Goal: Information Seeking & Learning: Understand process/instructions

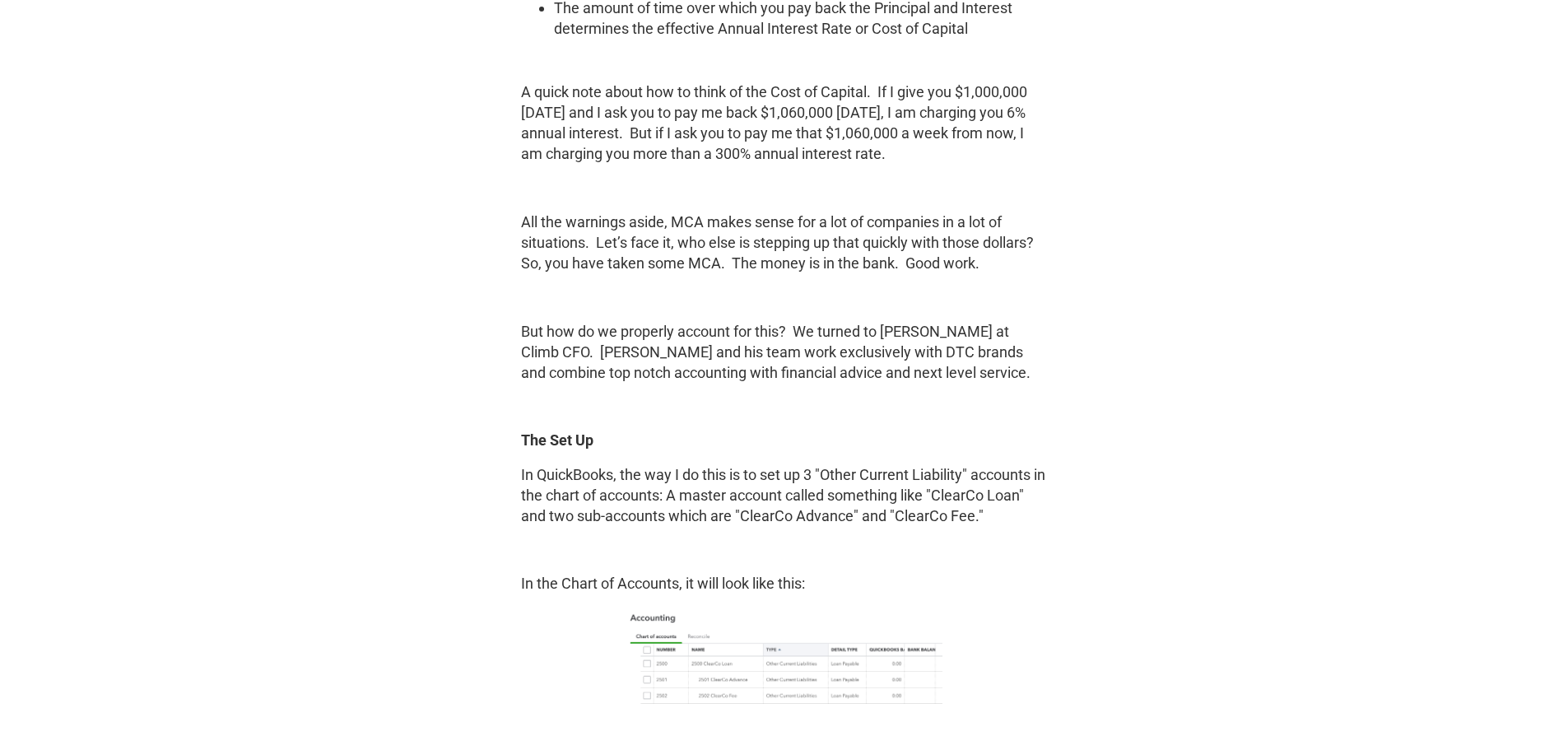
scroll to position [2059, 0]
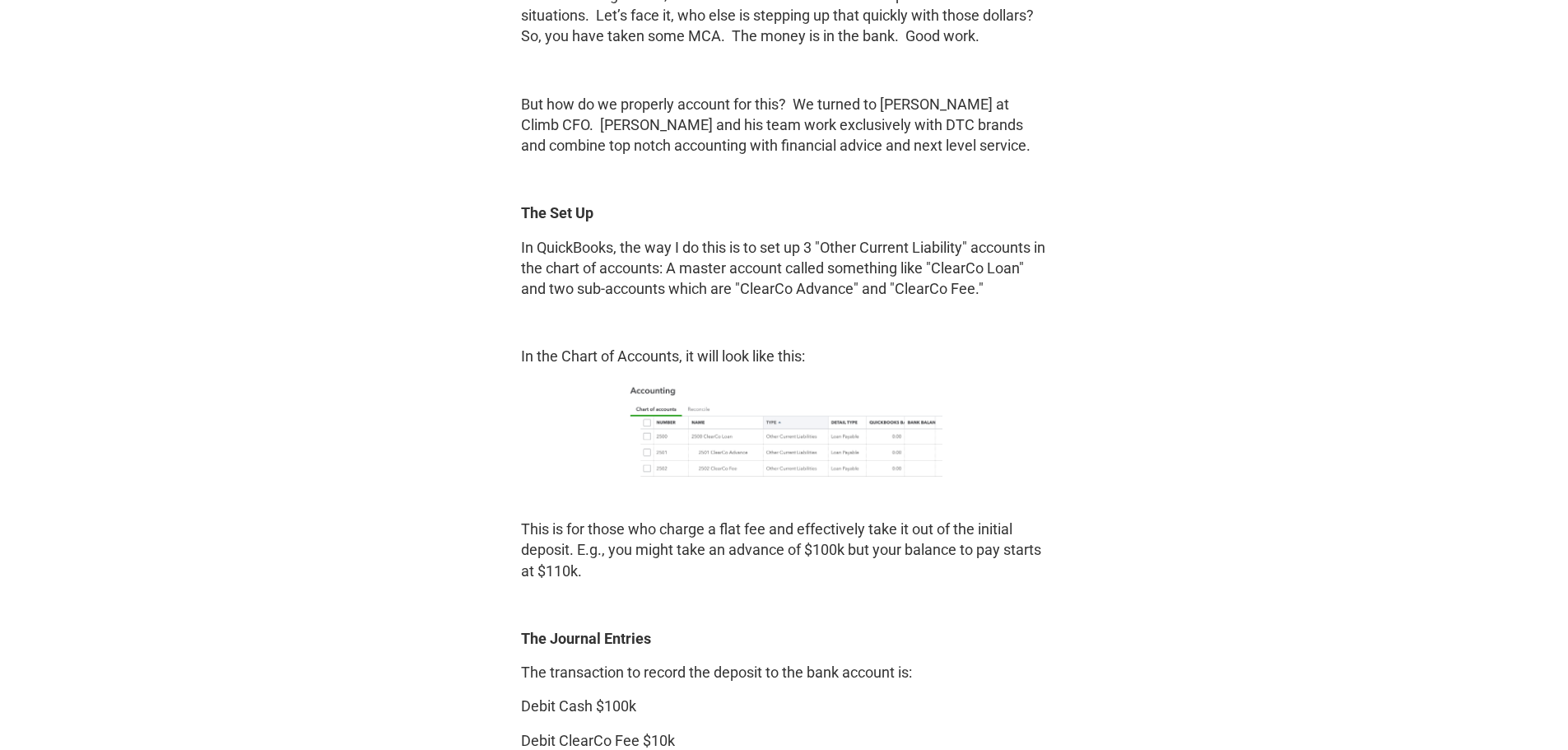
click at [746, 453] on img at bounding box center [784, 428] width 316 height 96
click at [749, 454] on img at bounding box center [784, 428] width 316 height 96
click at [750, 455] on img at bounding box center [784, 428] width 316 height 96
click at [678, 519] on p "This is for those who charge a flat fee and effectively take it out of the init…" at bounding box center [784, 549] width 527 height 63
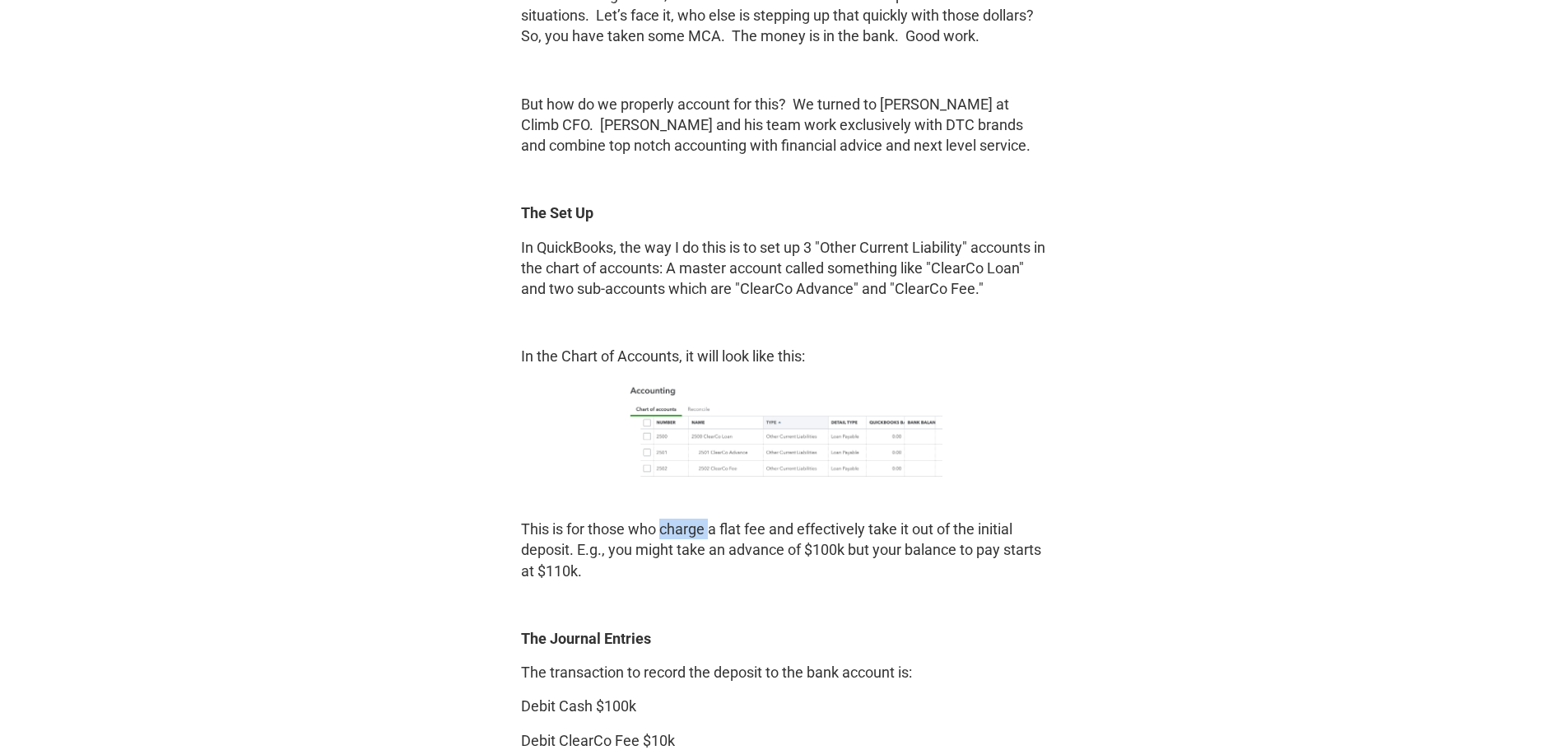
click at [678, 519] on p "This is for those who charge a flat fee and effectively take it out of the init…" at bounding box center [784, 549] width 527 height 63
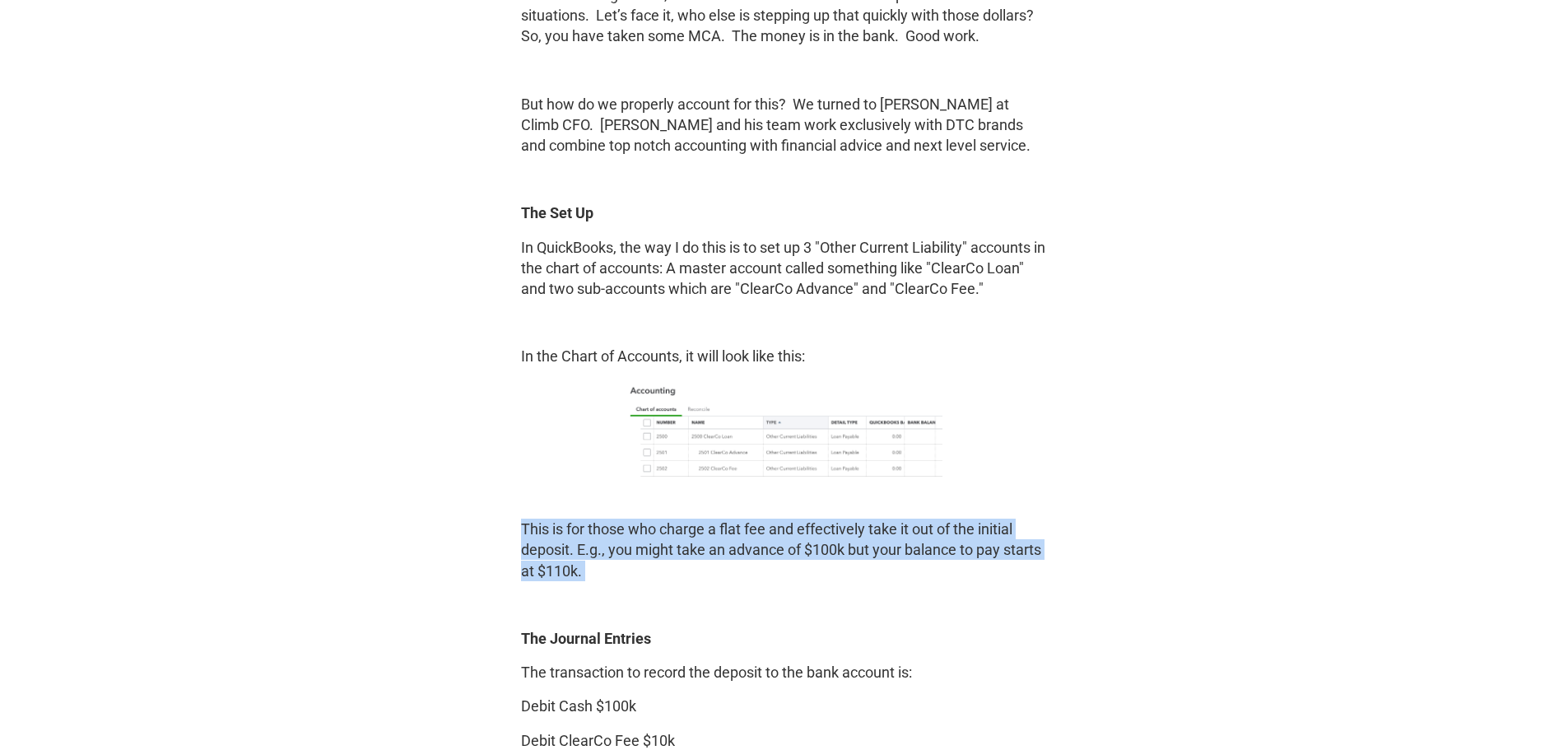
click at [678, 519] on p "This is for those who charge a flat fee and effectively take it out of the init…" at bounding box center [784, 549] width 527 height 63
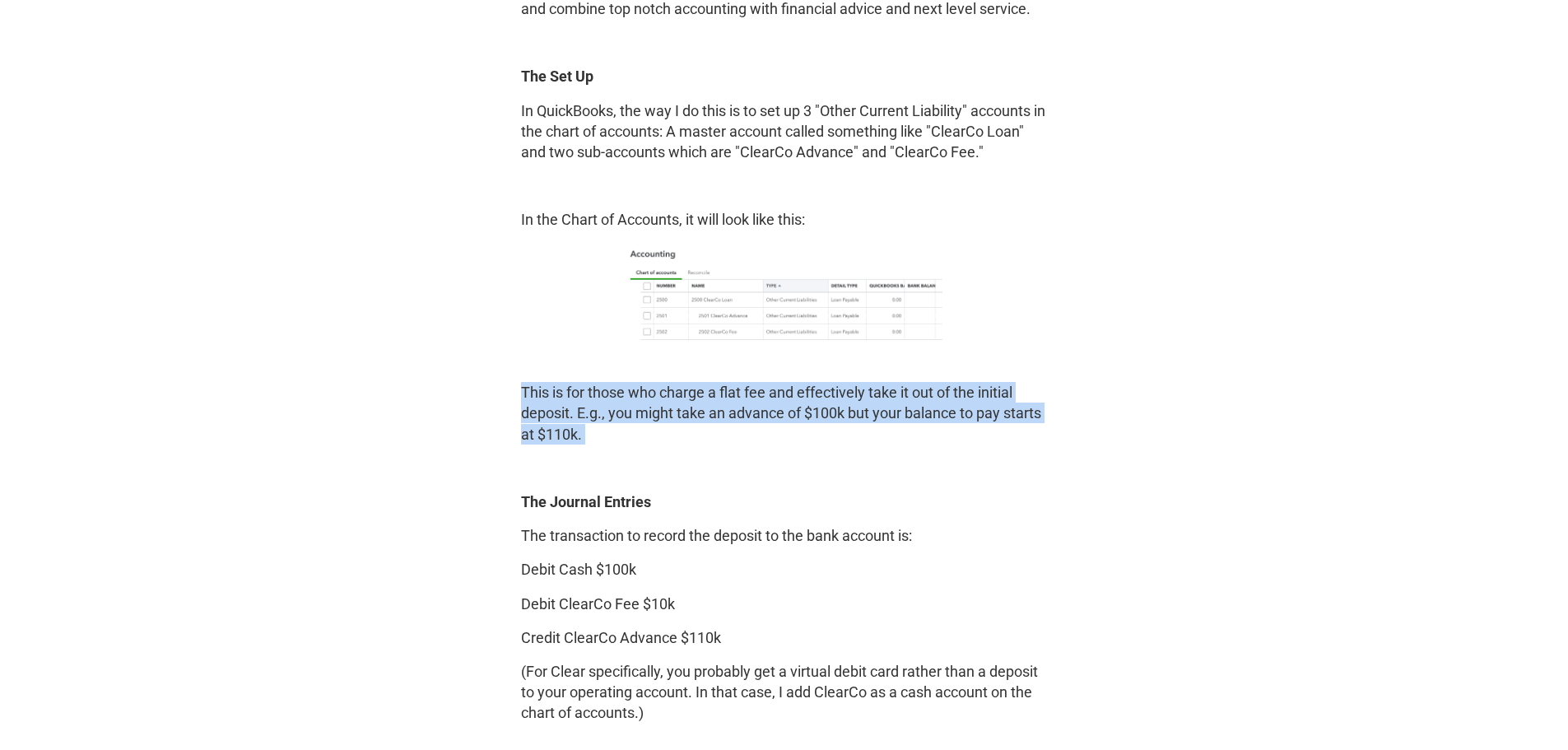
scroll to position [2223, 0]
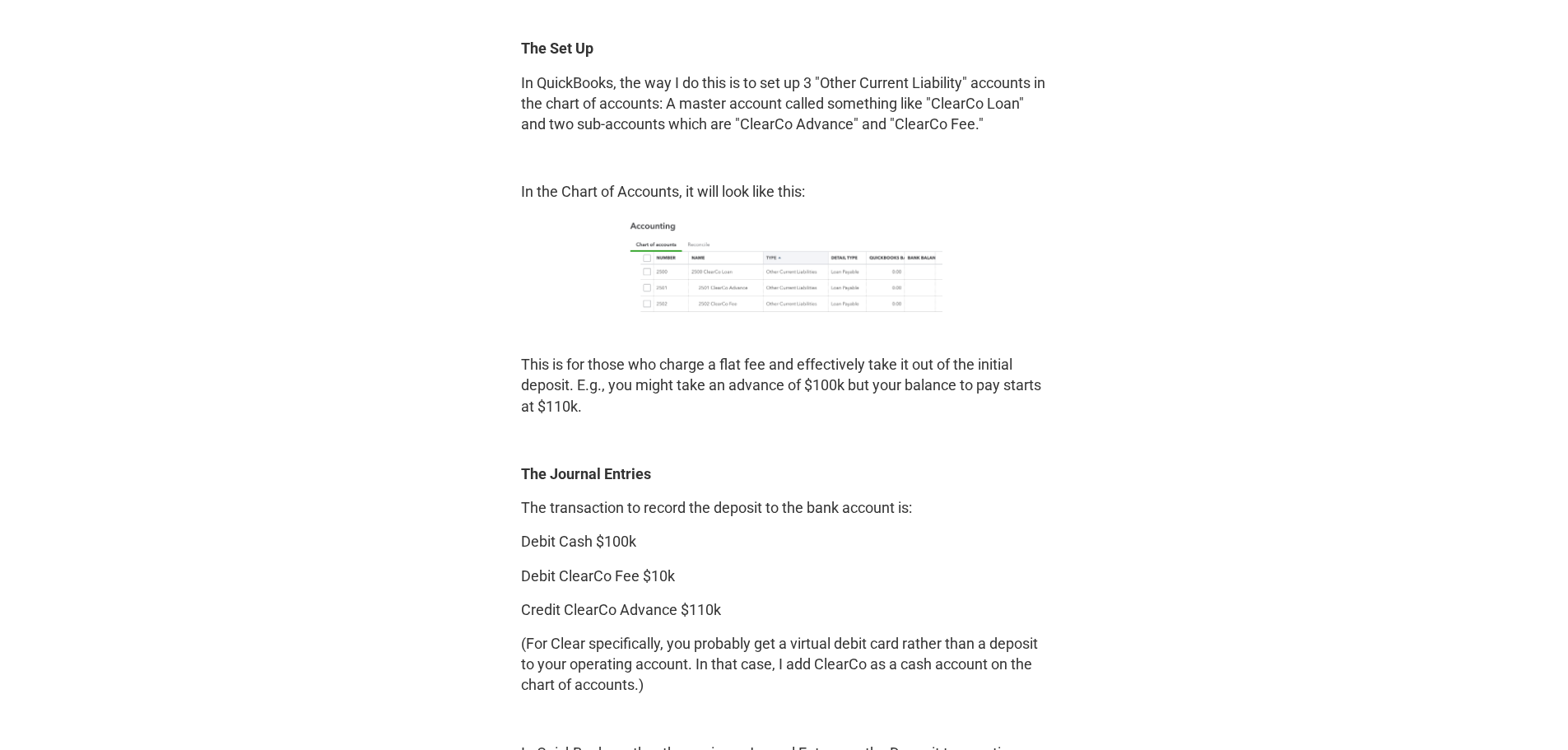
click at [563, 540] on p "Debit Cash $100k" at bounding box center [784, 541] width 527 height 21
click at [582, 576] on p "Debit ClearCo Fee $10k" at bounding box center [784, 576] width 527 height 21
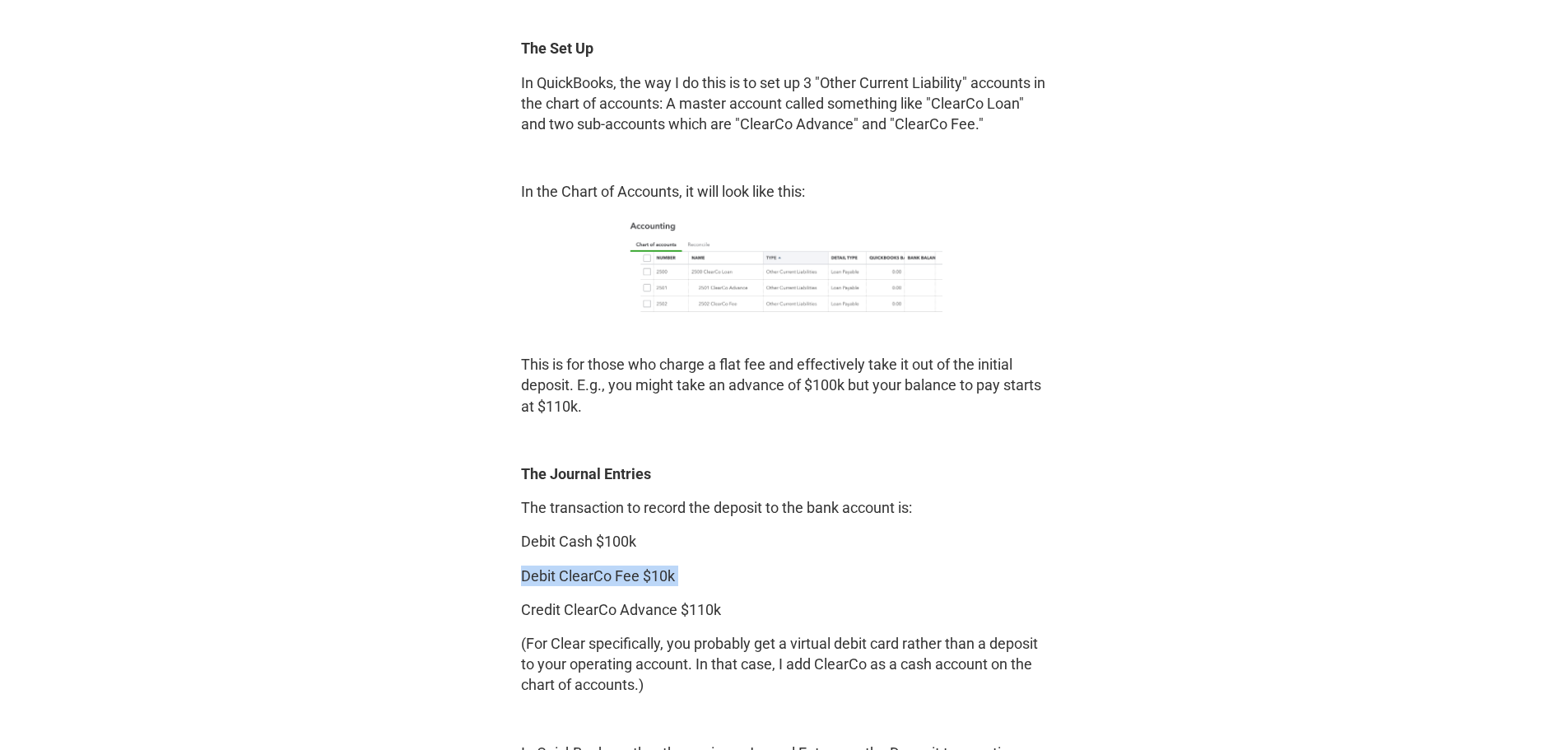
click at [582, 576] on p "Debit ClearCo Fee $10k" at bounding box center [784, 576] width 527 height 21
click at [598, 512] on p "The transaction to record the deposit to the bank account is:" at bounding box center [784, 508] width 527 height 21
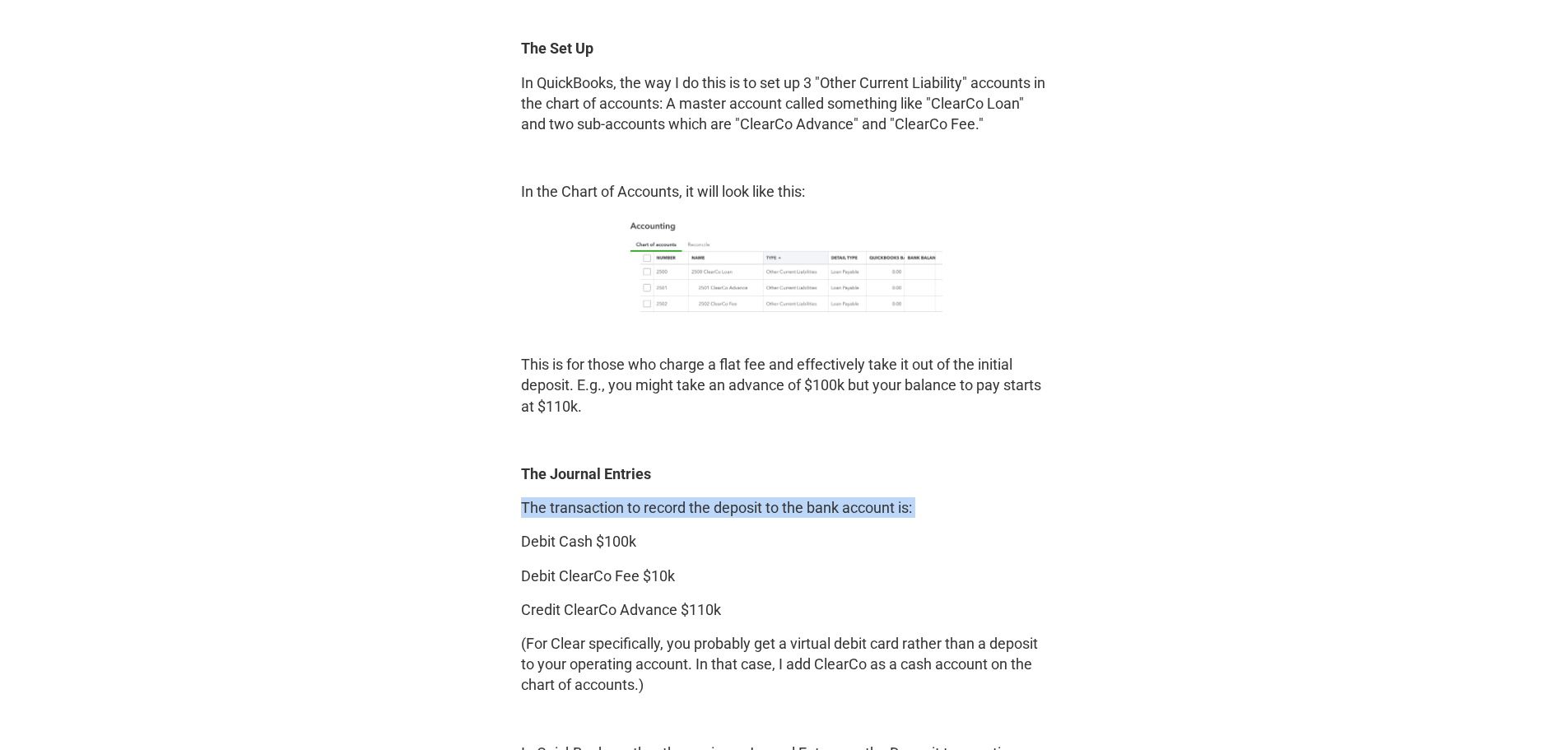
click at [598, 512] on p "The transaction to record the deposit to the bank account is:" at bounding box center [784, 508] width 527 height 21
click at [605, 604] on p "Credit ClearCo Advance $110k" at bounding box center [784, 610] width 527 height 21
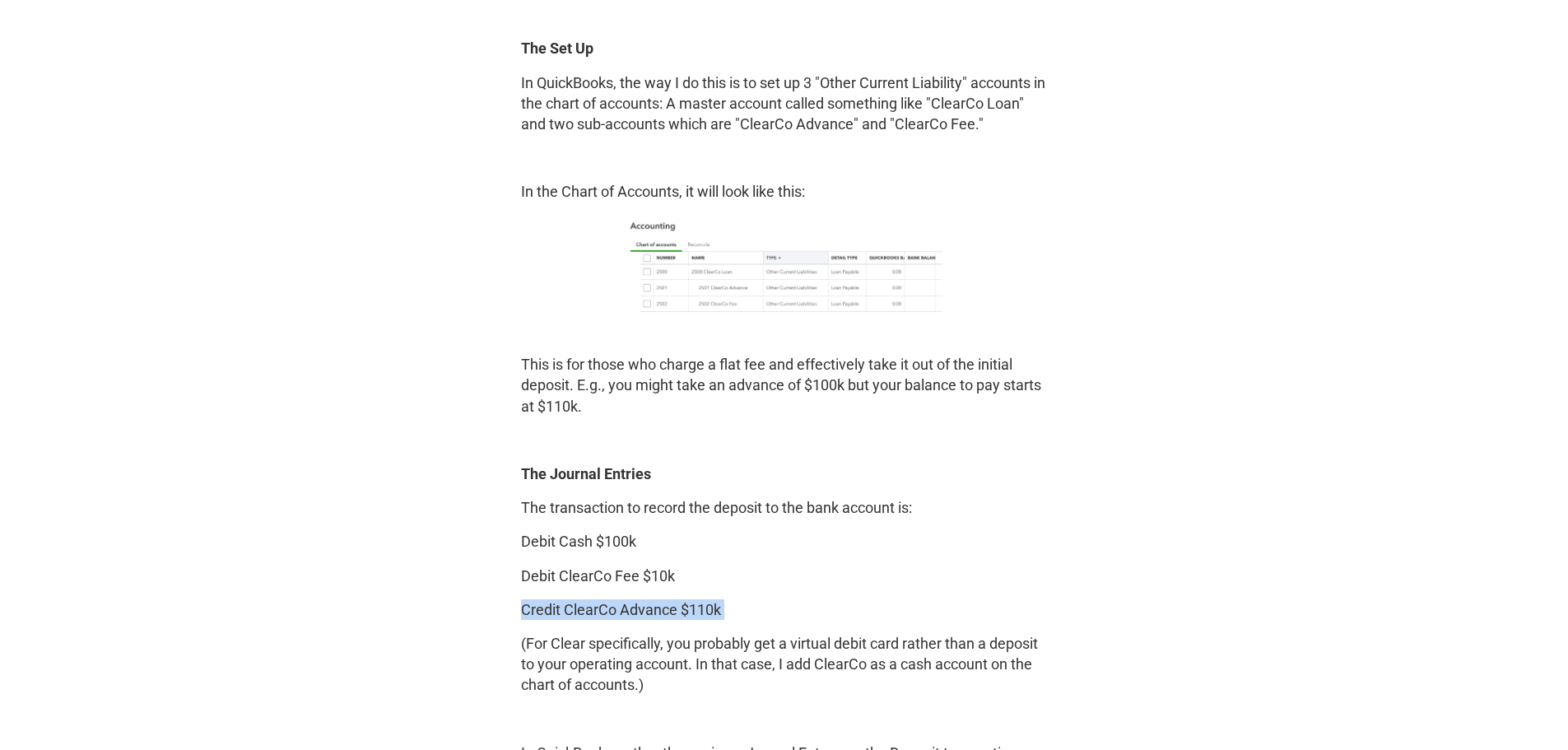
click at [605, 604] on p "Credit ClearCo Advance $110k" at bounding box center [784, 610] width 527 height 21
click at [607, 648] on p "(For Clear specifically, you probably get a virtual debit card rather than a de…" at bounding box center [784, 664] width 527 height 63
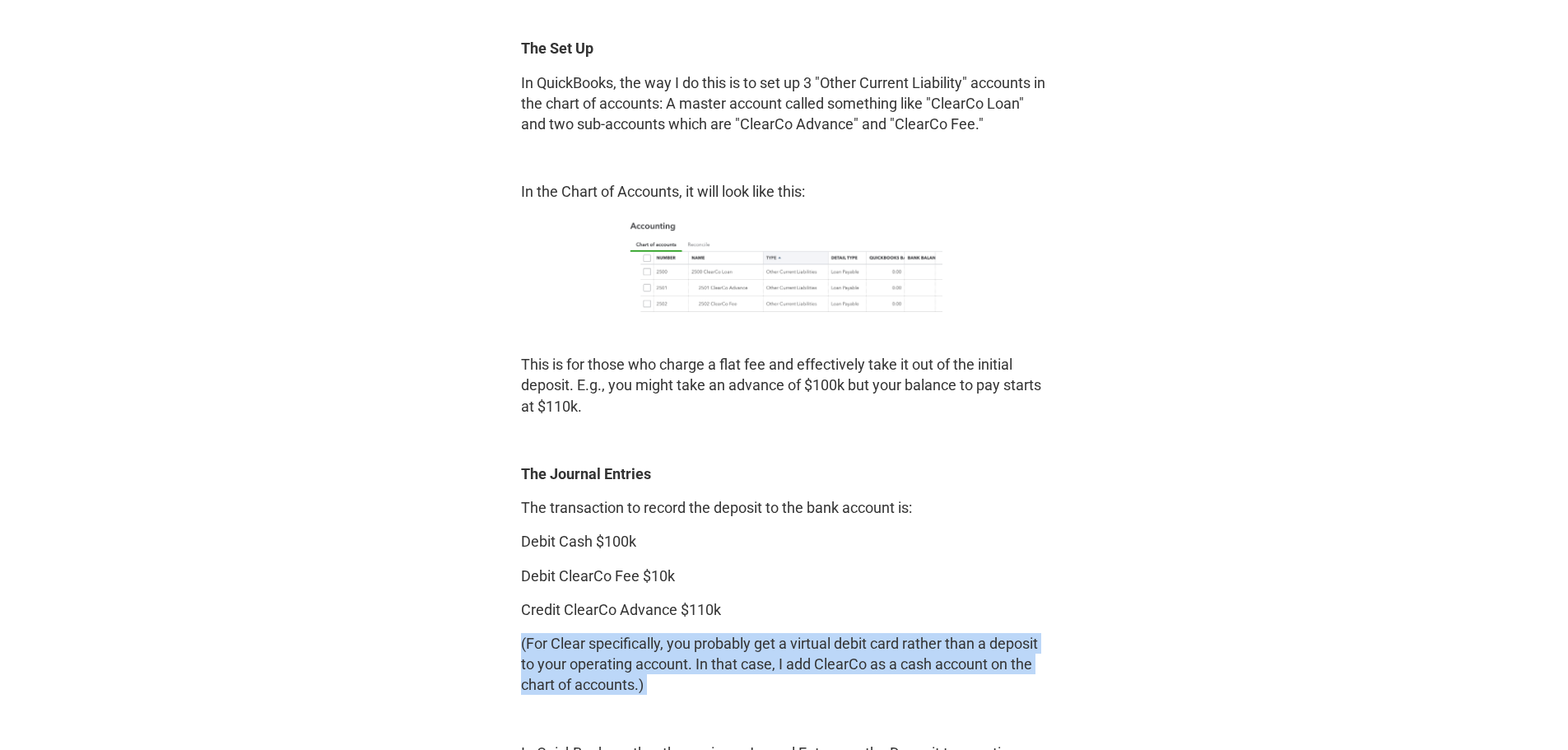
click at [607, 648] on p "(For Clear specifically, you probably get a virtual debit card rather than a de…" at bounding box center [784, 664] width 527 height 63
click at [702, 647] on p "(For Clear specifically, you probably get a virtual debit card rather than a de…" at bounding box center [784, 664] width 527 height 63
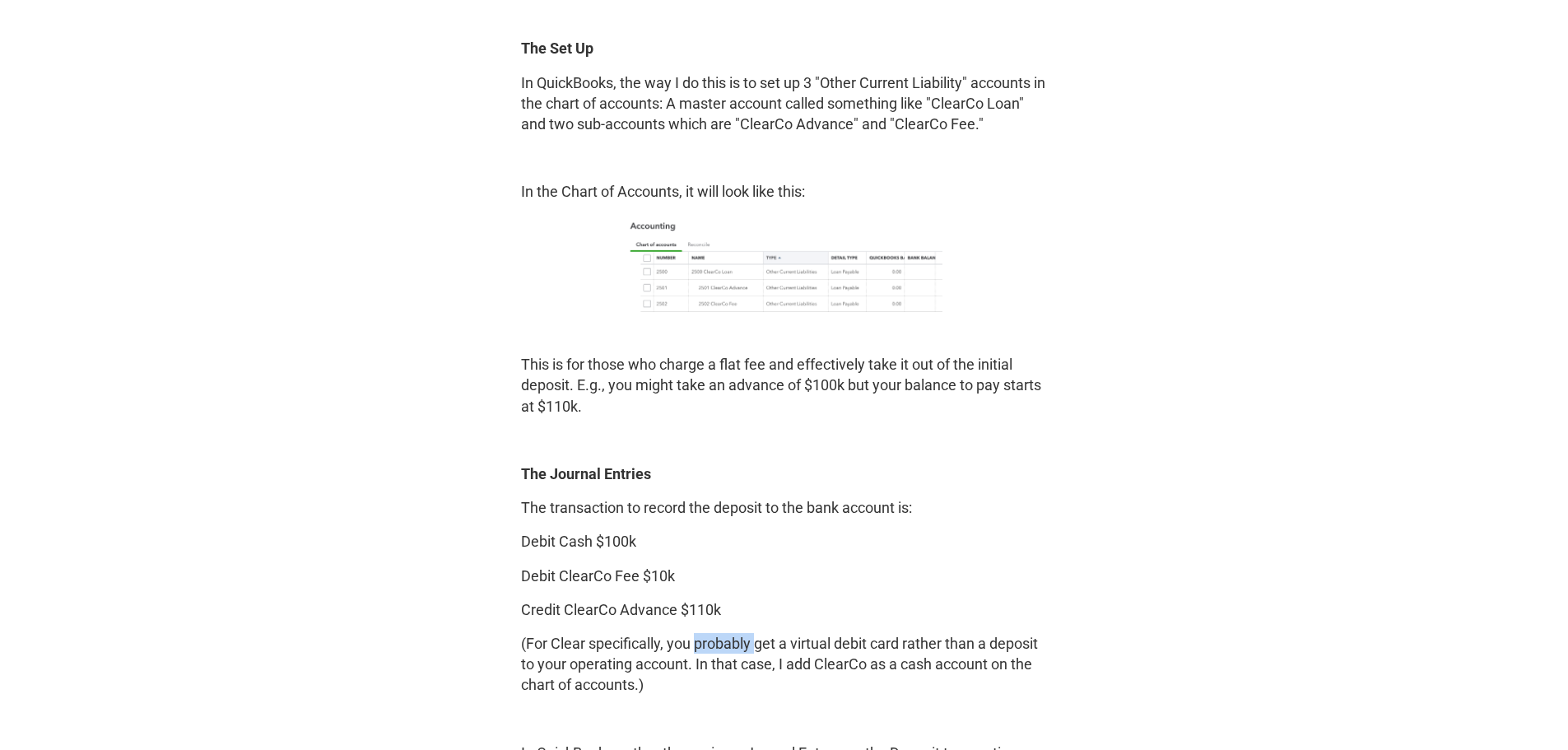
click at [702, 647] on p "(For Clear specifically, you probably get a virtual debit card rather than a de…" at bounding box center [784, 664] width 527 height 63
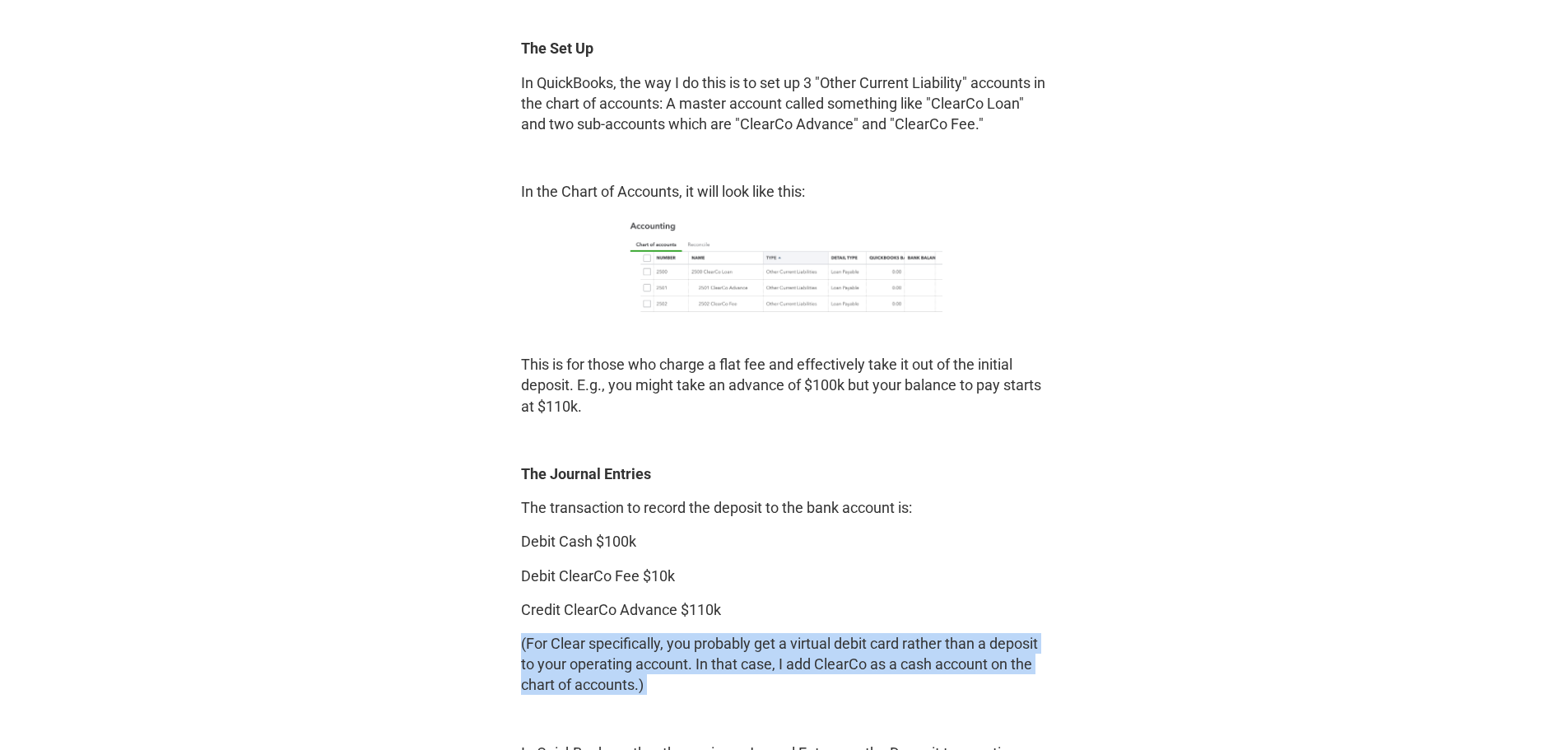
click at [702, 647] on p "(For Clear specifically, you probably get a virtual debit card rather than a de…" at bounding box center [784, 664] width 527 height 63
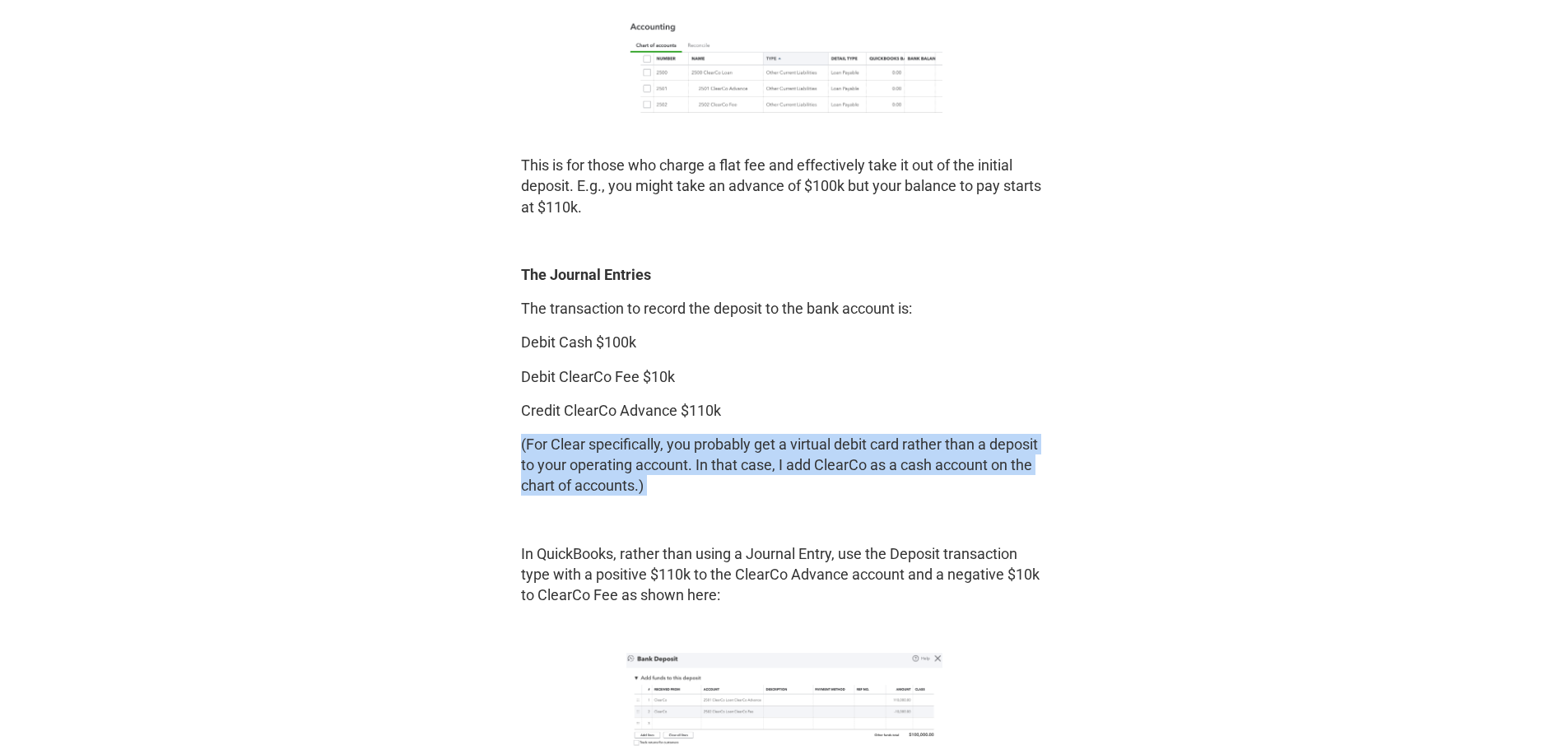
scroll to position [2471, 0]
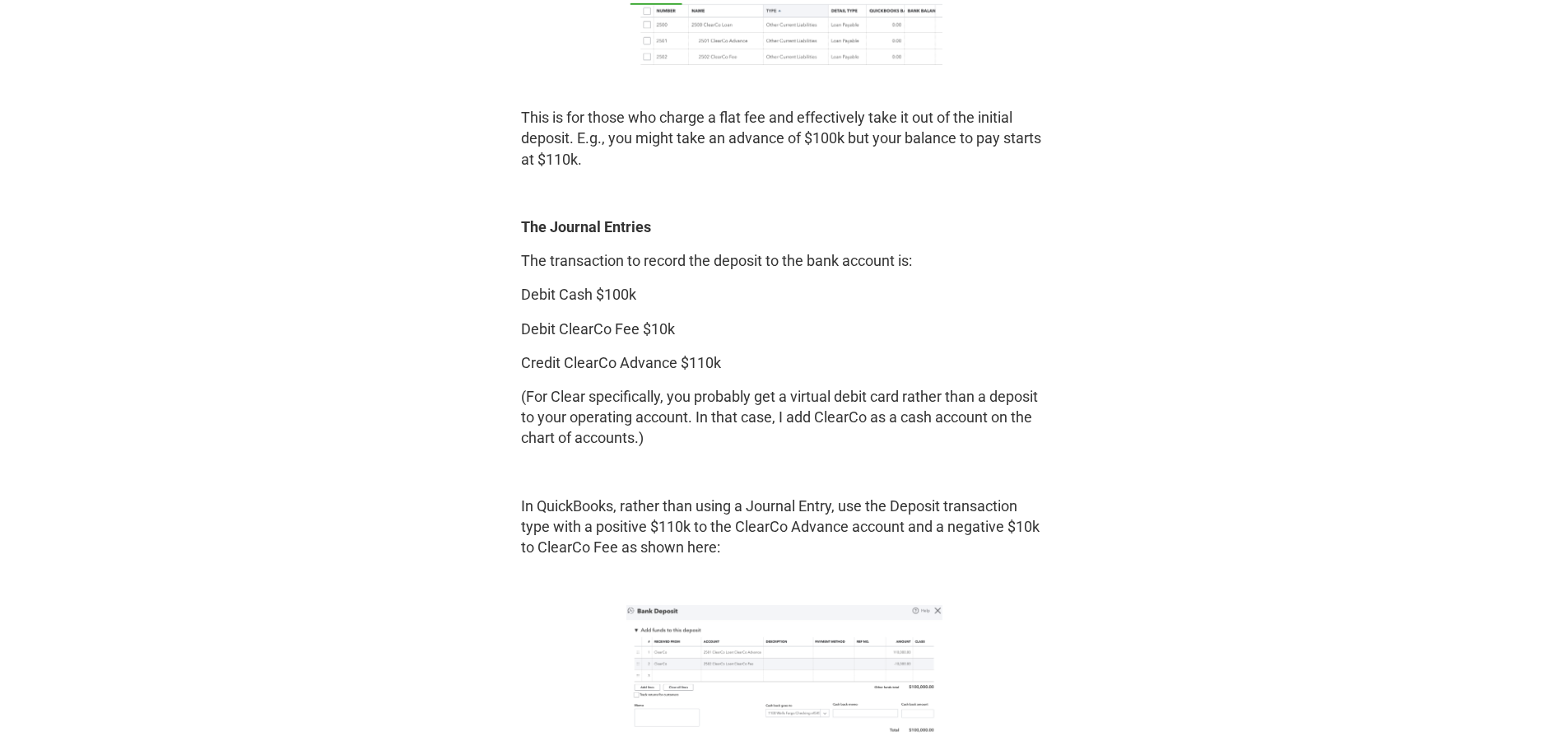
click at [564, 324] on p "Debit ClearCo Fee $10k" at bounding box center [784, 329] width 527 height 21
click at [590, 360] on p "Credit ClearCo Advance $110k" at bounding box center [784, 362] width 527 height 21
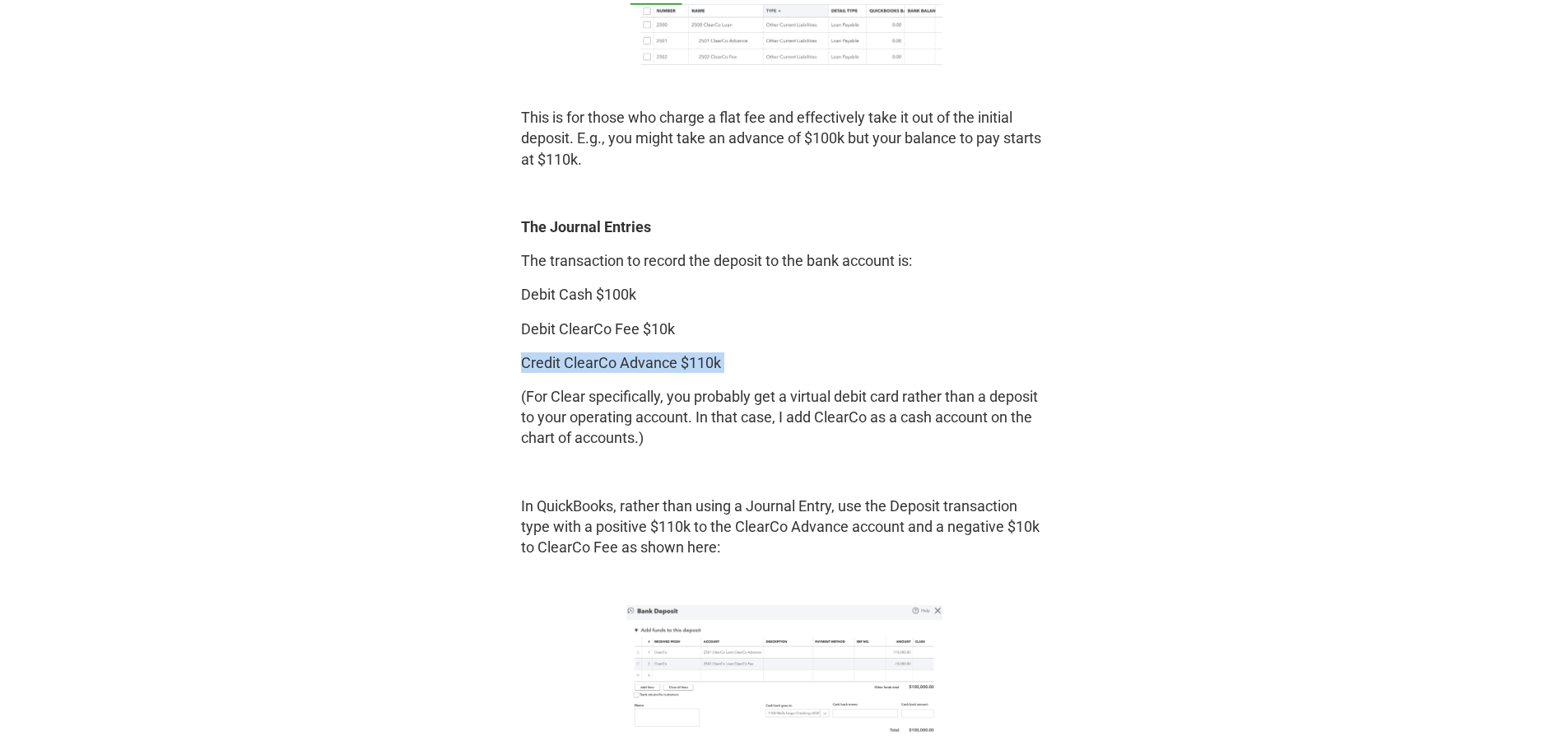
click at [590, 360] on p "Credit ClearCo Advance $110k" at bounding box center [784, 362] width 527 height 21
click at [602, 416] on p "(For Clear specifically, you probably get a virtual debit card rather than a de…" at bounding box center [784, 417] width 527 height 63
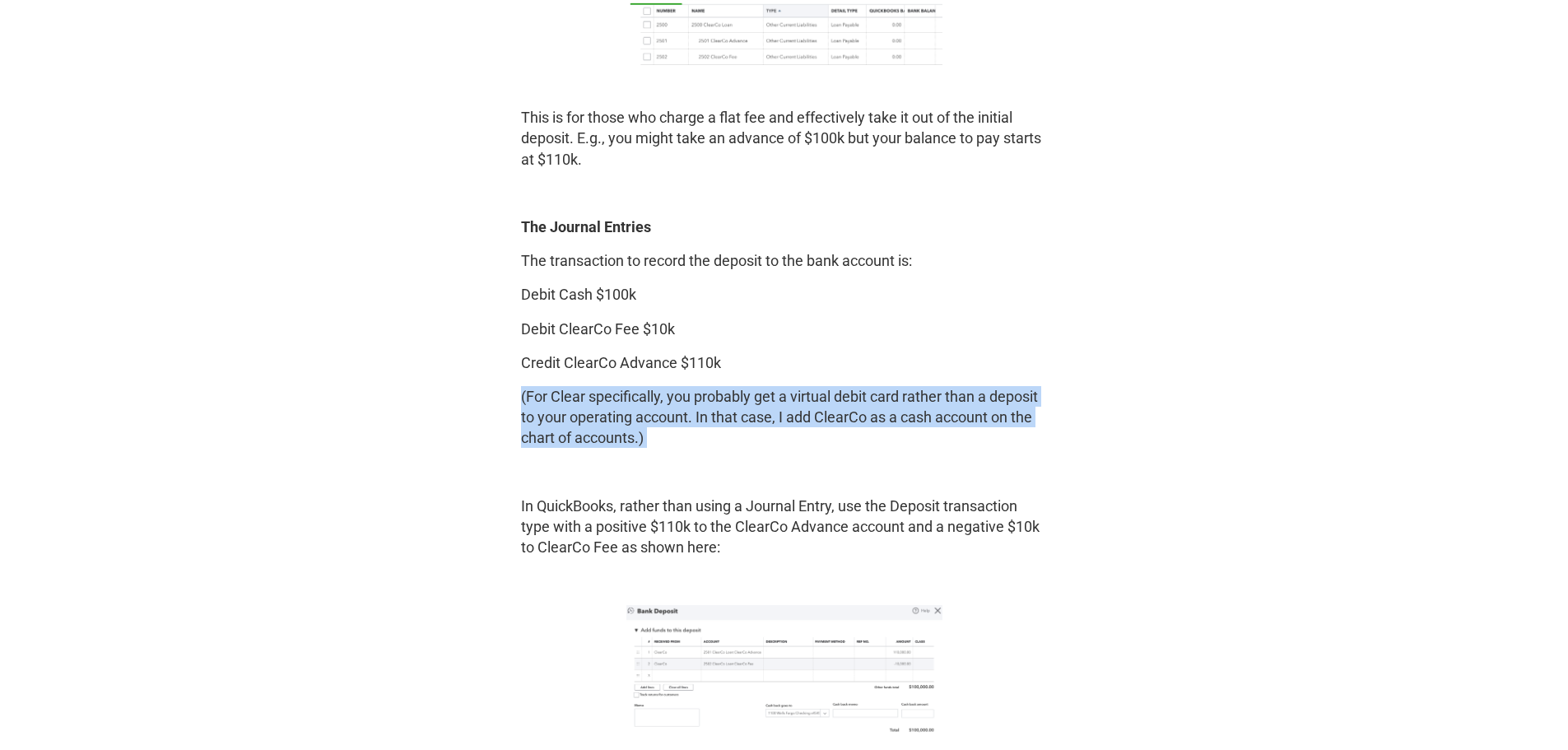
click at [602, 416] on p "(For Clear specifically, you probably get a virtual debit card rather than a de…" at bounding box center [784, 417] width 527 height 63
click at [815, 411] on p "(For Clear specifically, you probably get a virtual debit card rather than a de…" at bounding box center [784, 417] width 527 height 63
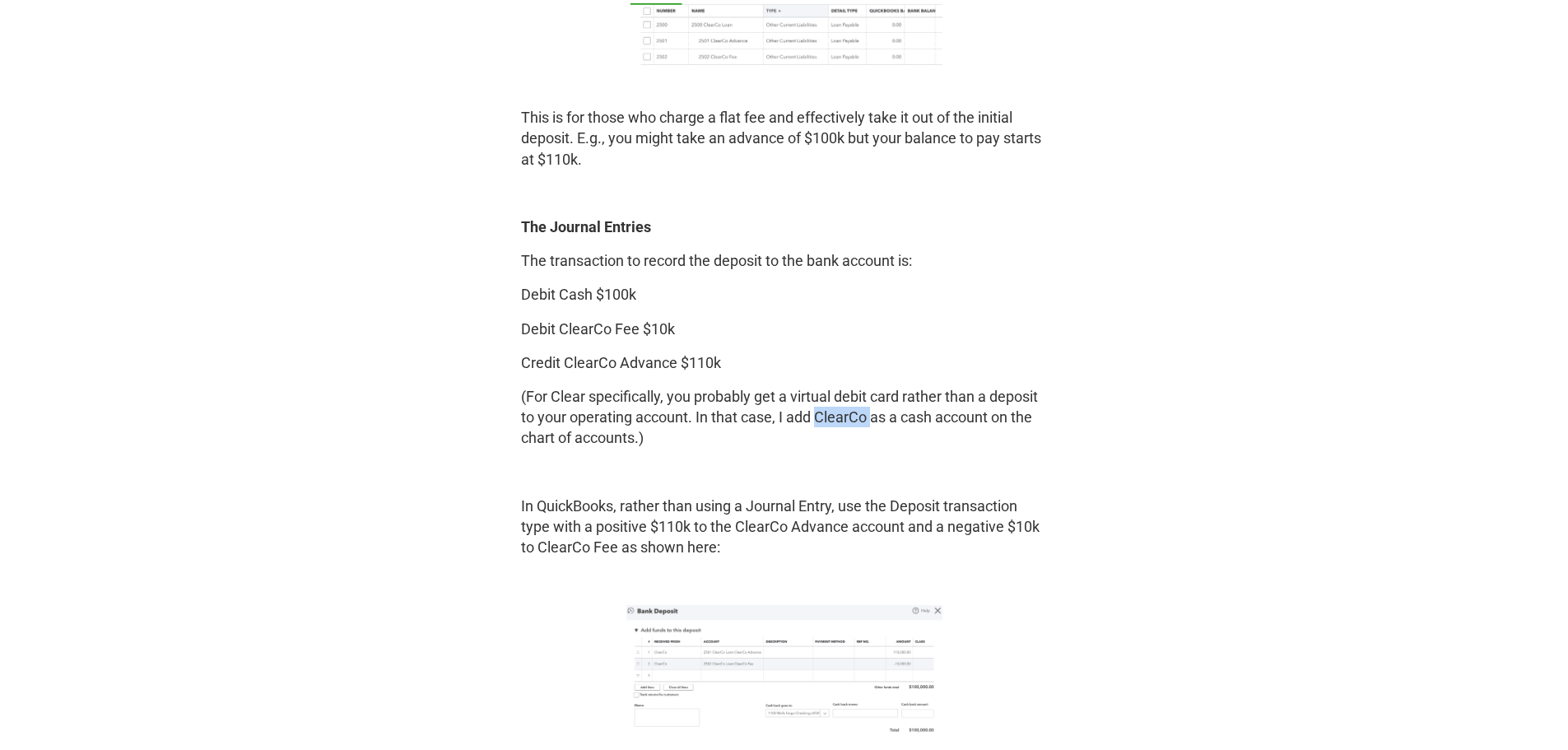
click at [815, 411] on p "(For Clear specifically, you probably get a virtual debit card rather than a de…" at bounding box center [784, 417] width 527 height 63
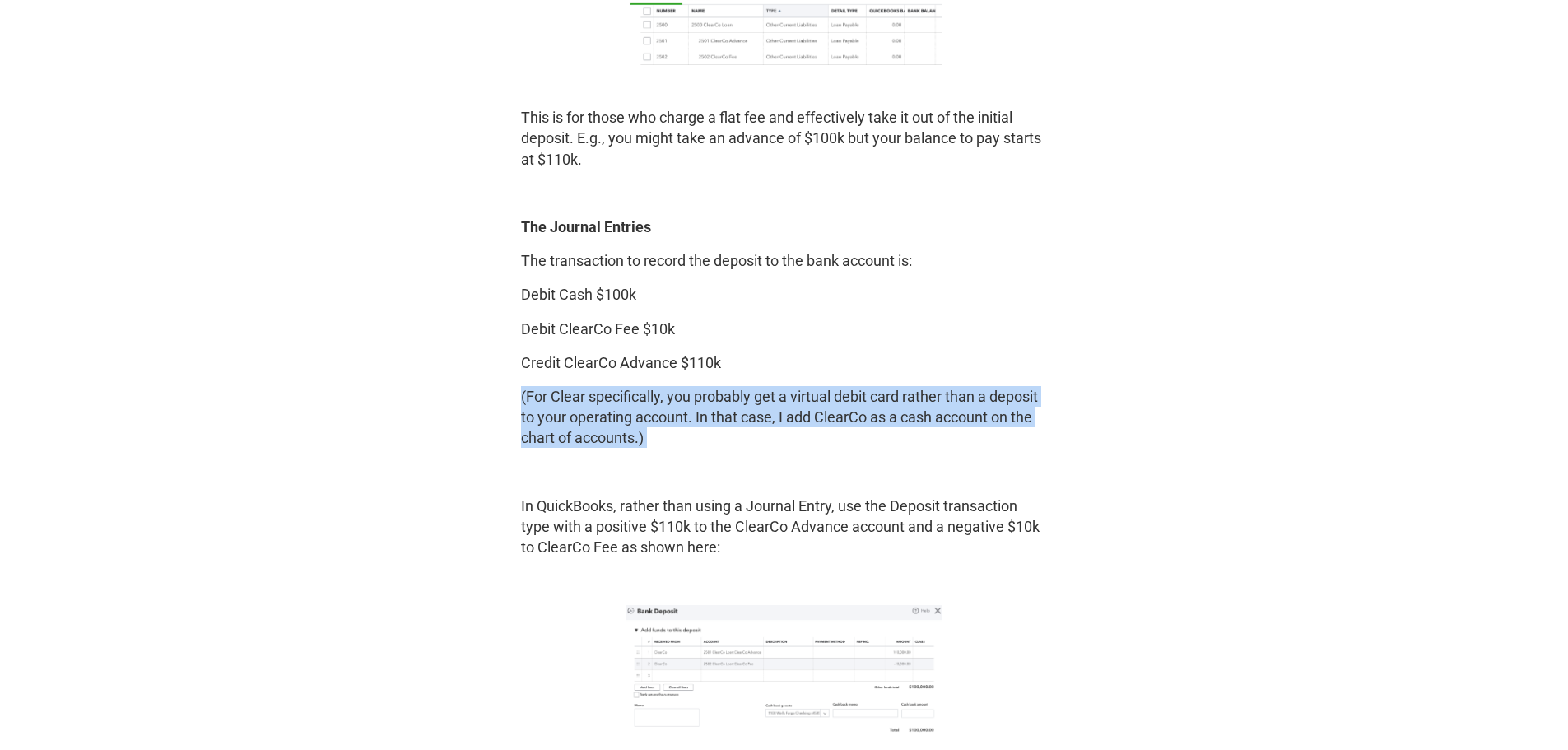
click at [815, 411] on p "(For Clear specifically, you probably get a virtual debit card rather than a de…" at bounding box center [784, 417] width 527 height 63
click at [818, 390] on p "(For Clear specifically, you probably get a virtual debit card rather than a de…" at bounding box center [784, 417] width 527 height 63
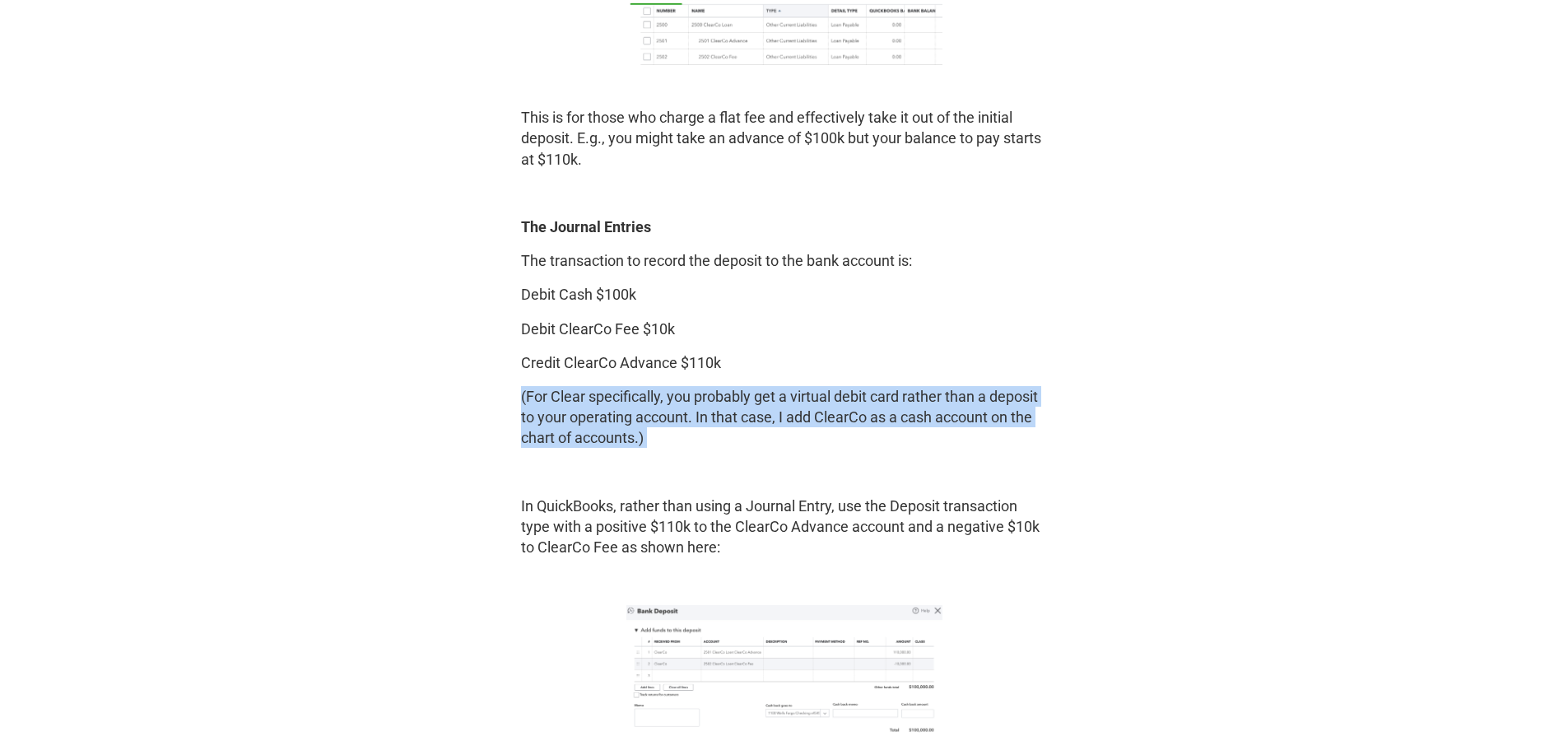
click at [718, 407] on p "(For Clear specifically, you probably get a virtual debit card rather than a de…" at bounding box center [784, 417] width 527 height 63
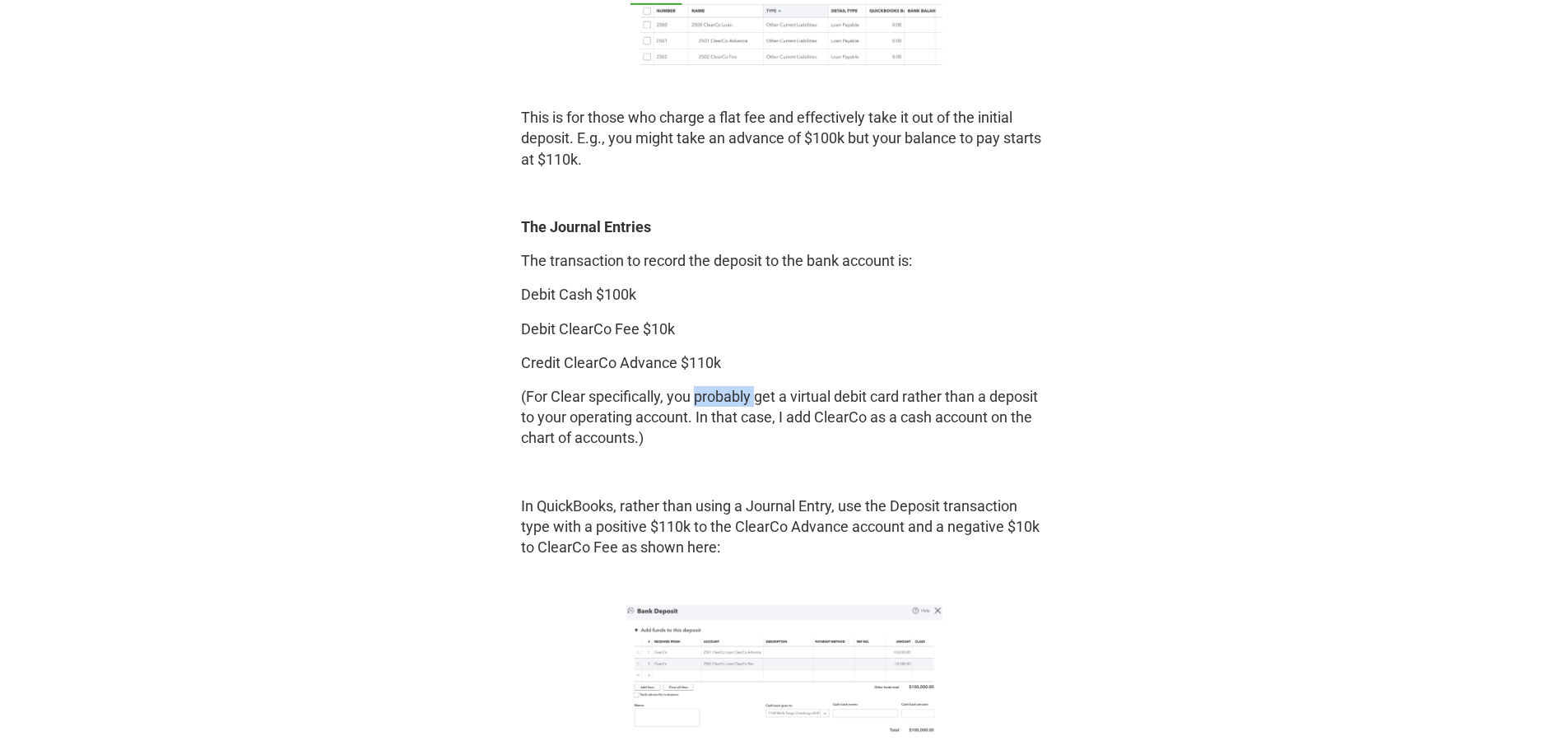
click at [718, 407] on p "(For Clear specifically, you probably get a virtual debit card rather than a de…" at bounding box center [784, 417] width 527 height 63
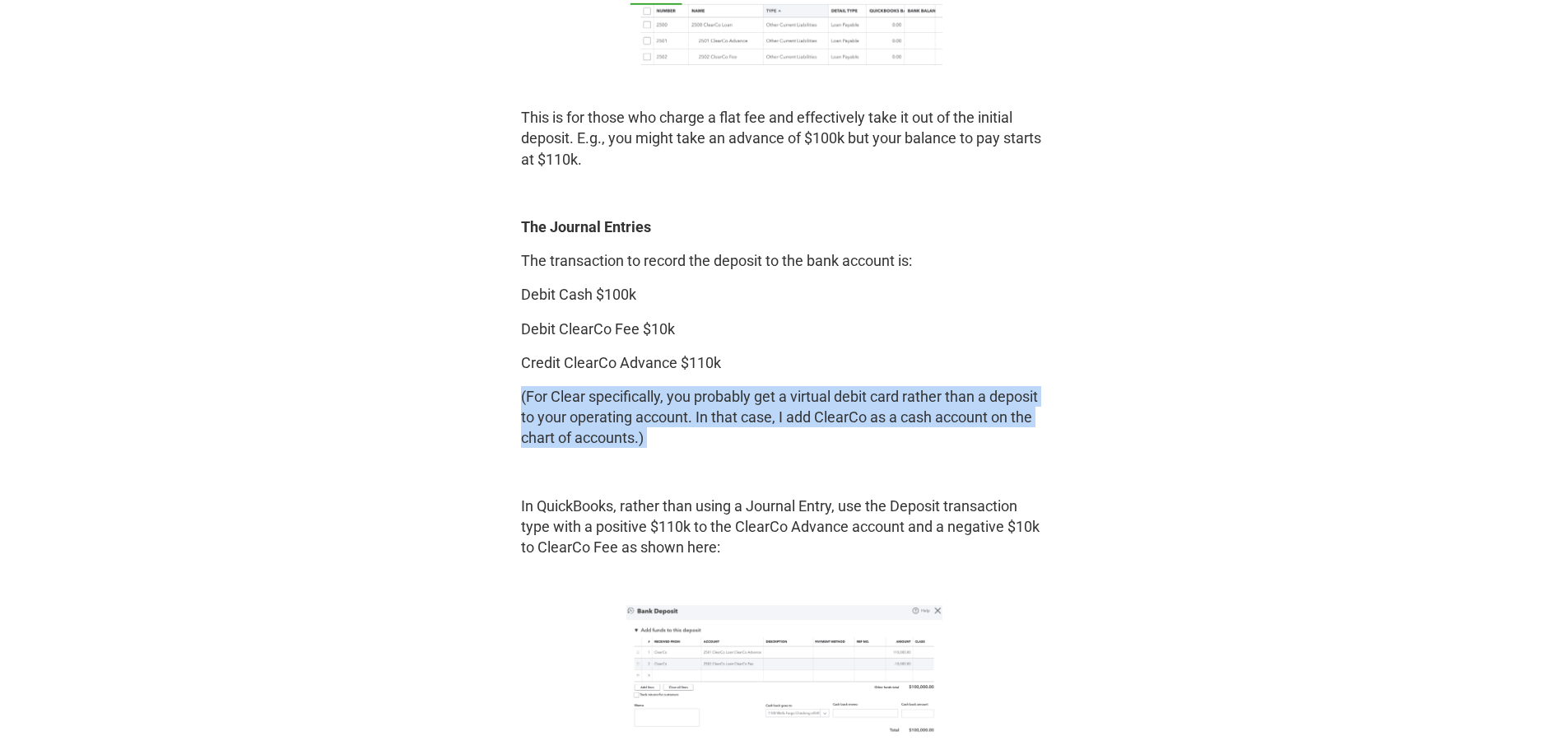
click at [718, 407] on p "(For Clear specifically, you probably get a virtual debit card rather than a de…" at bounding box center [784, 417] width 527 height 63
click at [615, 436] on p "(For Clear specifically, you probably get a virtual debit card rather than a de…" at bounding box center [784, 417] width 527 height 63
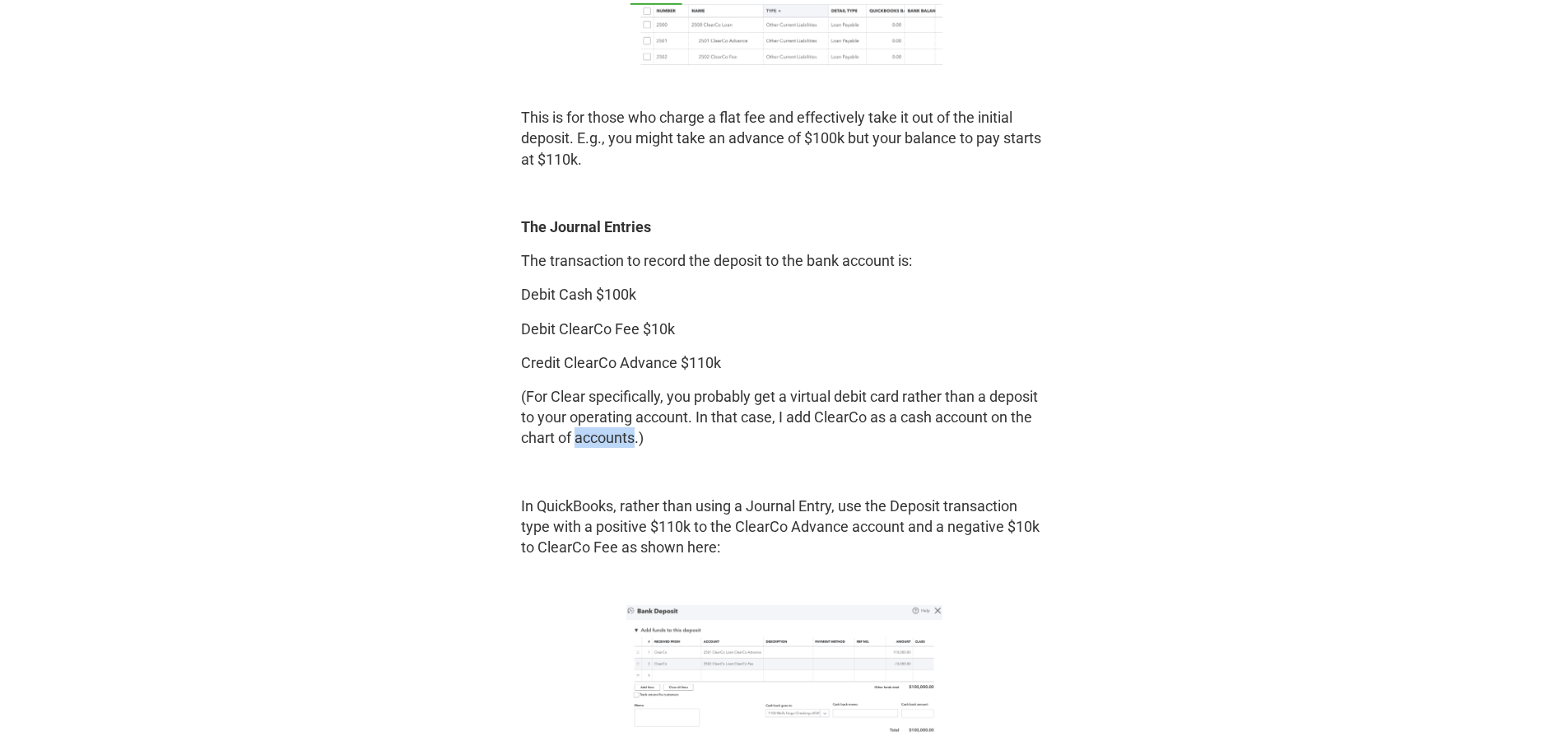
click at [615, 436] on p "(For Clear specifically, you probably get a virtual debit card rather than a de…" at bounding box center [784, 417] width 527 height 63
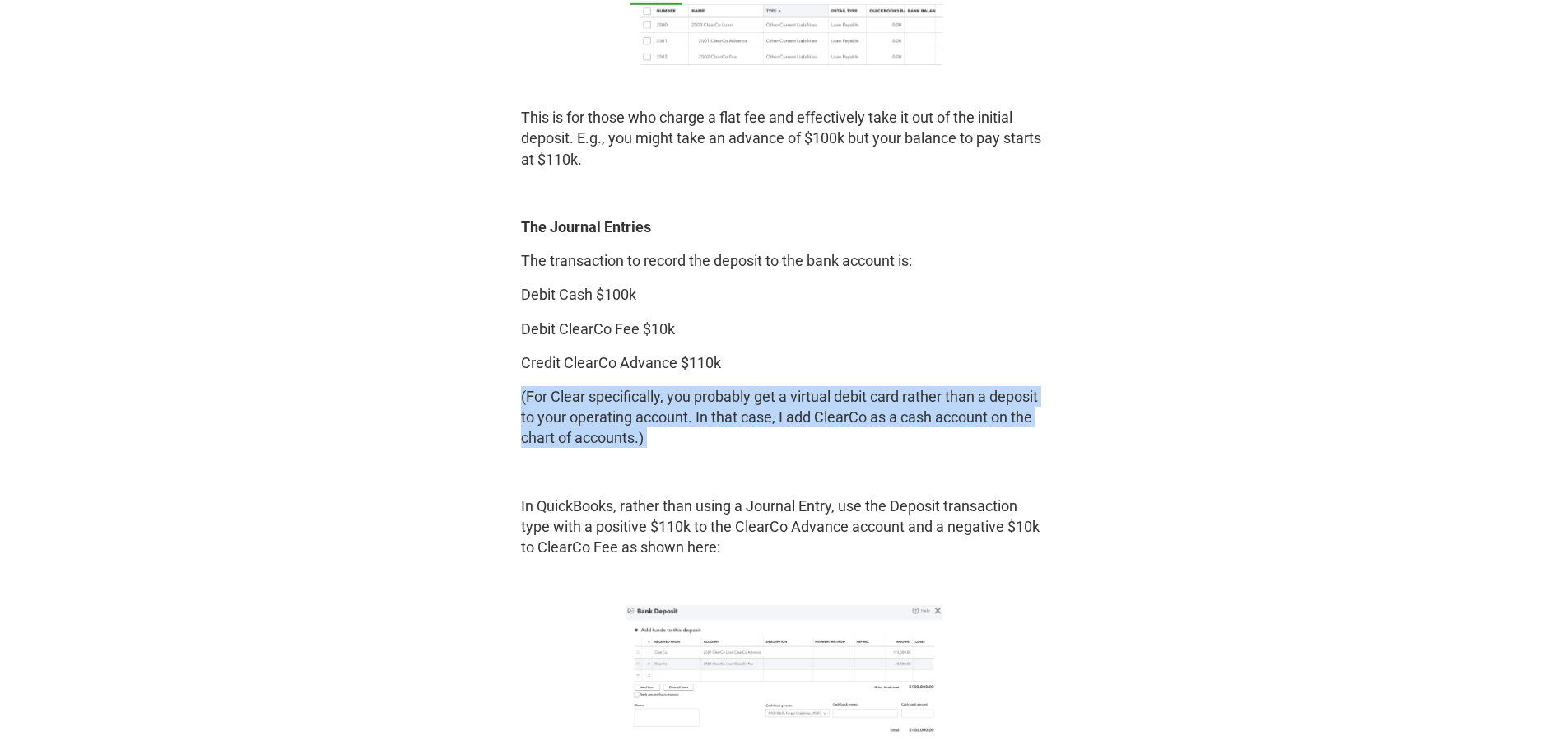
click at [615, 436] on p "(For Clear specifically, you probably get a virtual debit card rather than a de…" at bounding box center [784, 417] width 527 height 63
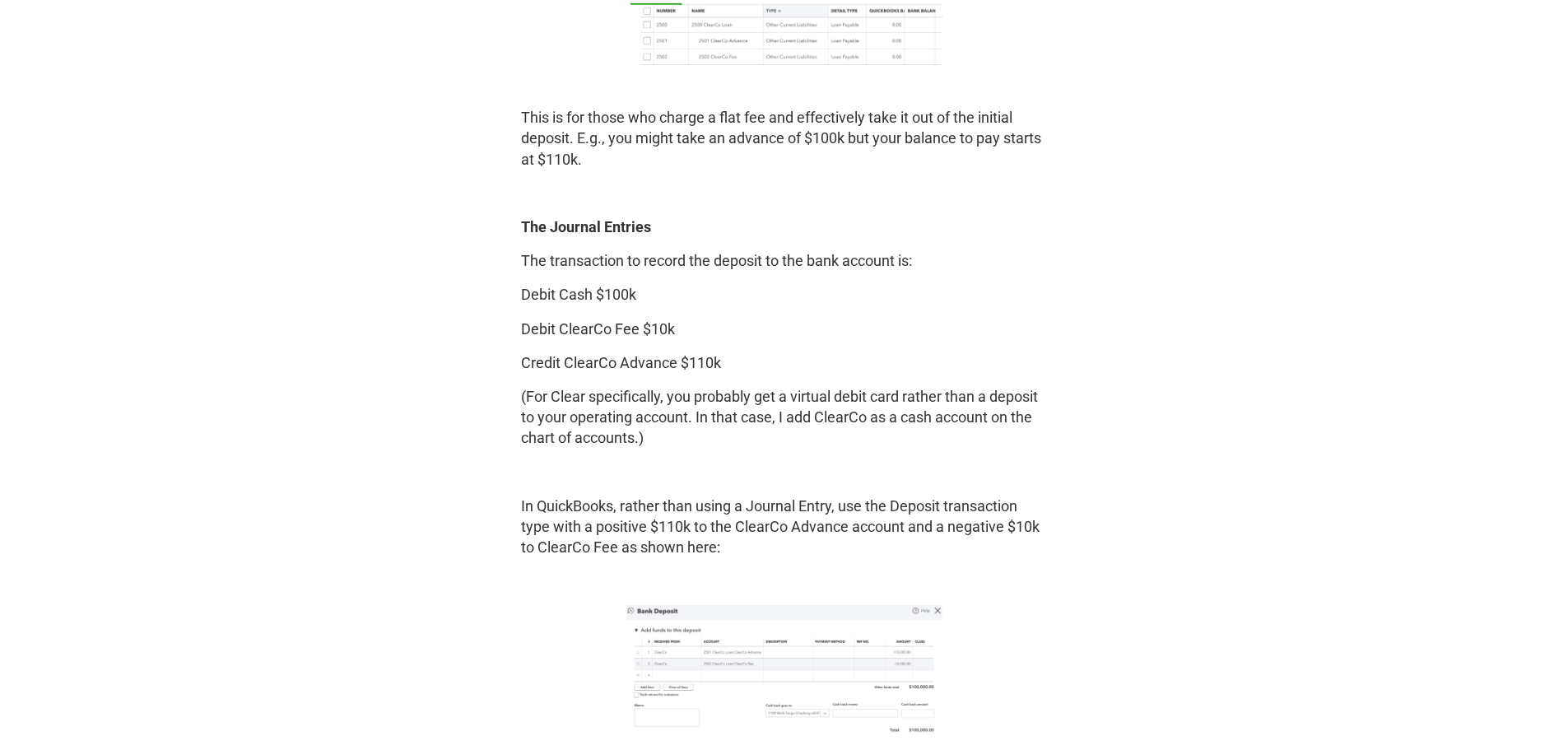
click at [574, 526] on p "In QuickBooks, rather than using a Journal Entry, use the Deposit transaction t…" at bounding box center [784, 527] width 527 height 63
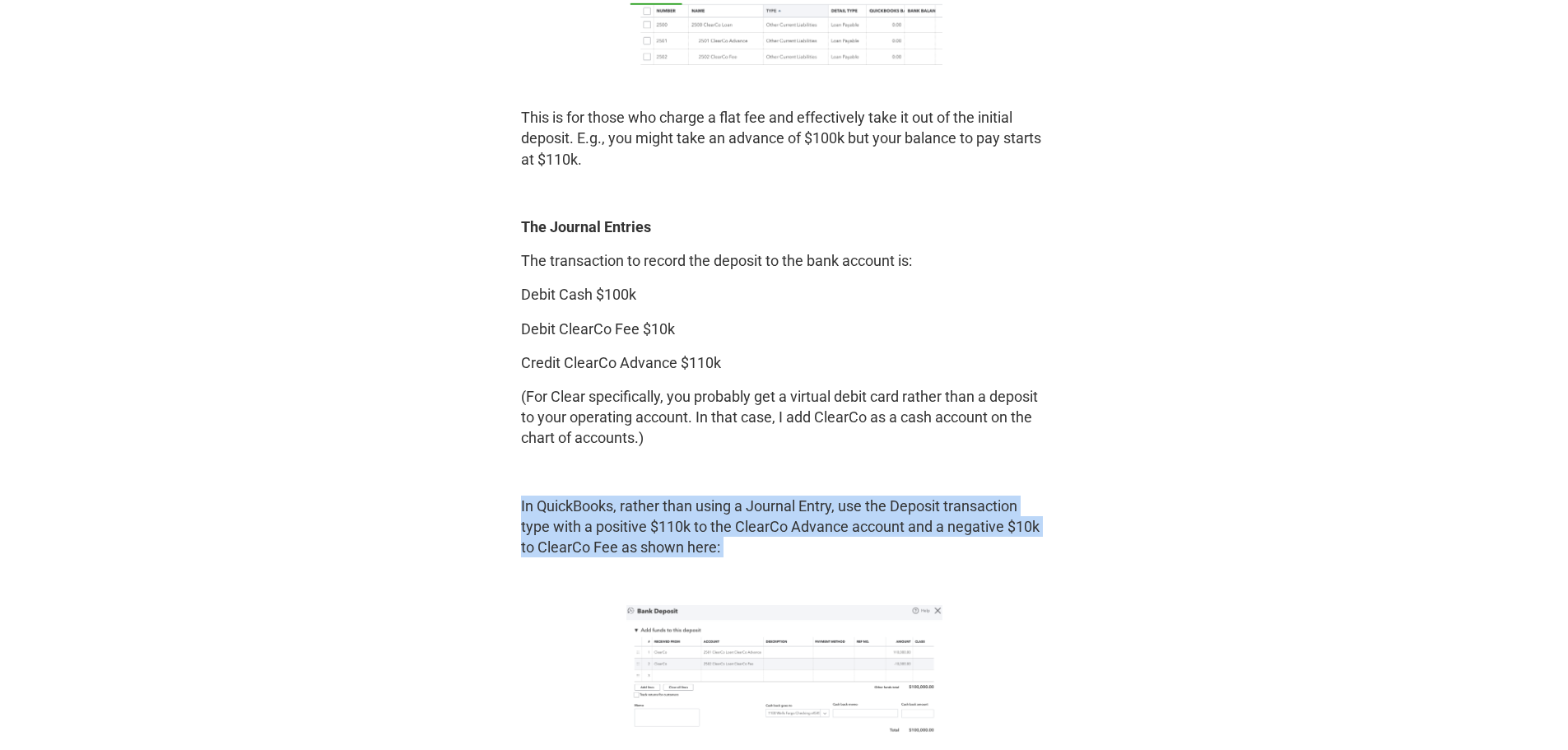
drag, startPoint x: 574, startPoint y: 526, endPoint x: 575, endPoint y: 518, distance: 8.1
click at [575, 526] on p "In QuickBooks, rather than using a Journal Entry, use the Deposit transaction t…" at bounding box center [784, 527] width 527 height 63
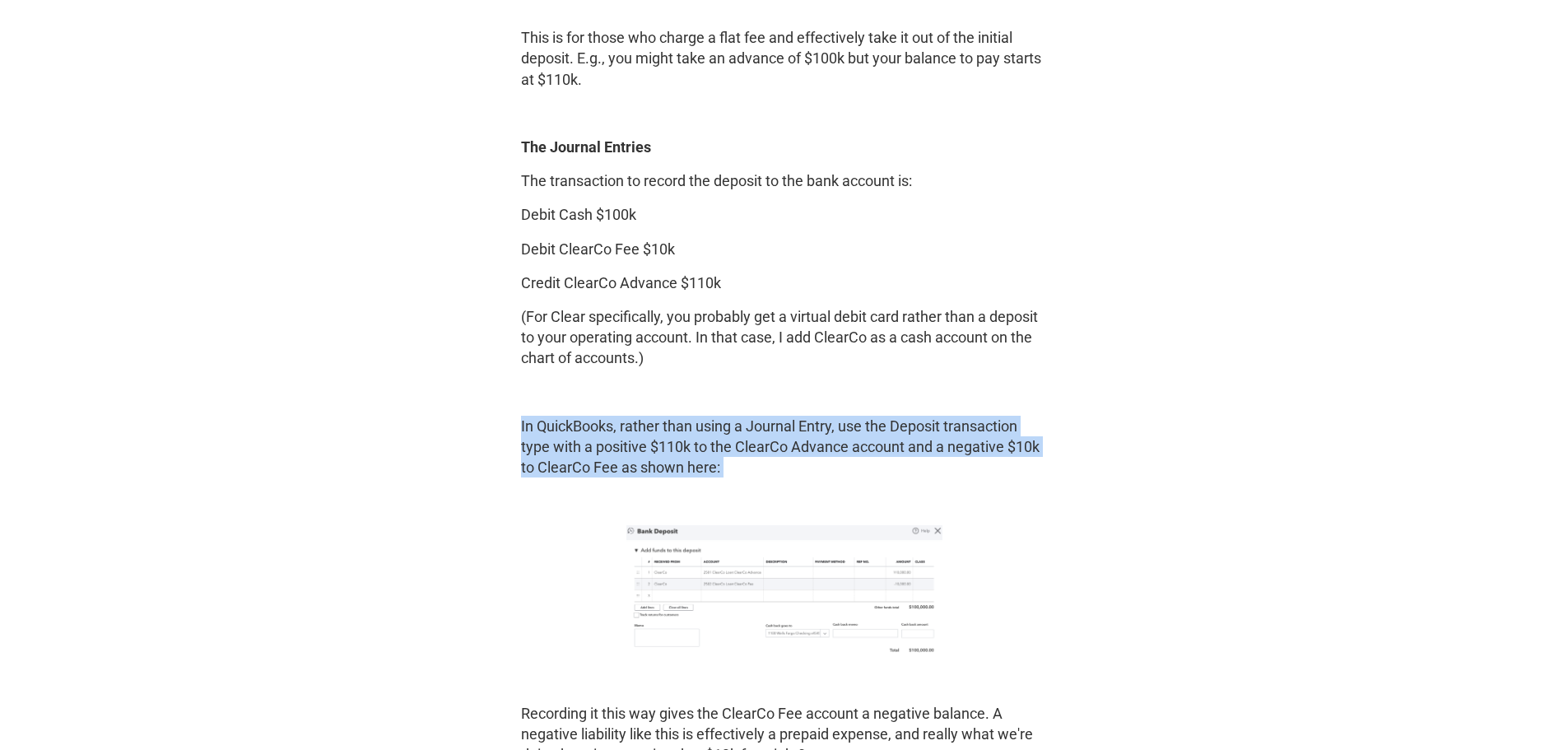
scroll to position [2553, 0]
click at [670, 450] on p "In QuickBooks, rather than using a Journal Entry, use the Deposit transaction t…" at bounding box center [784, 445] width 527 height 63
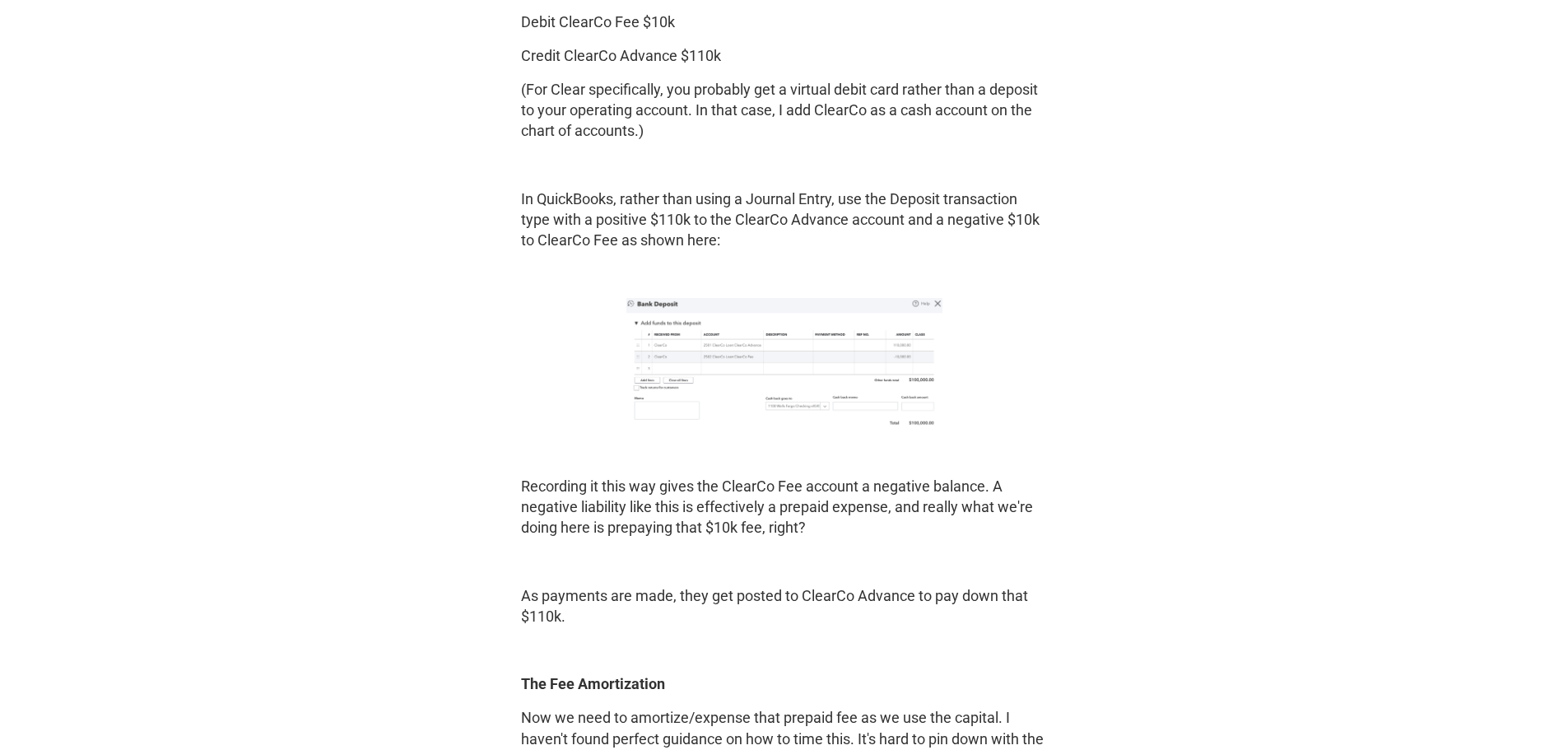
scroll to position [2799, 0]
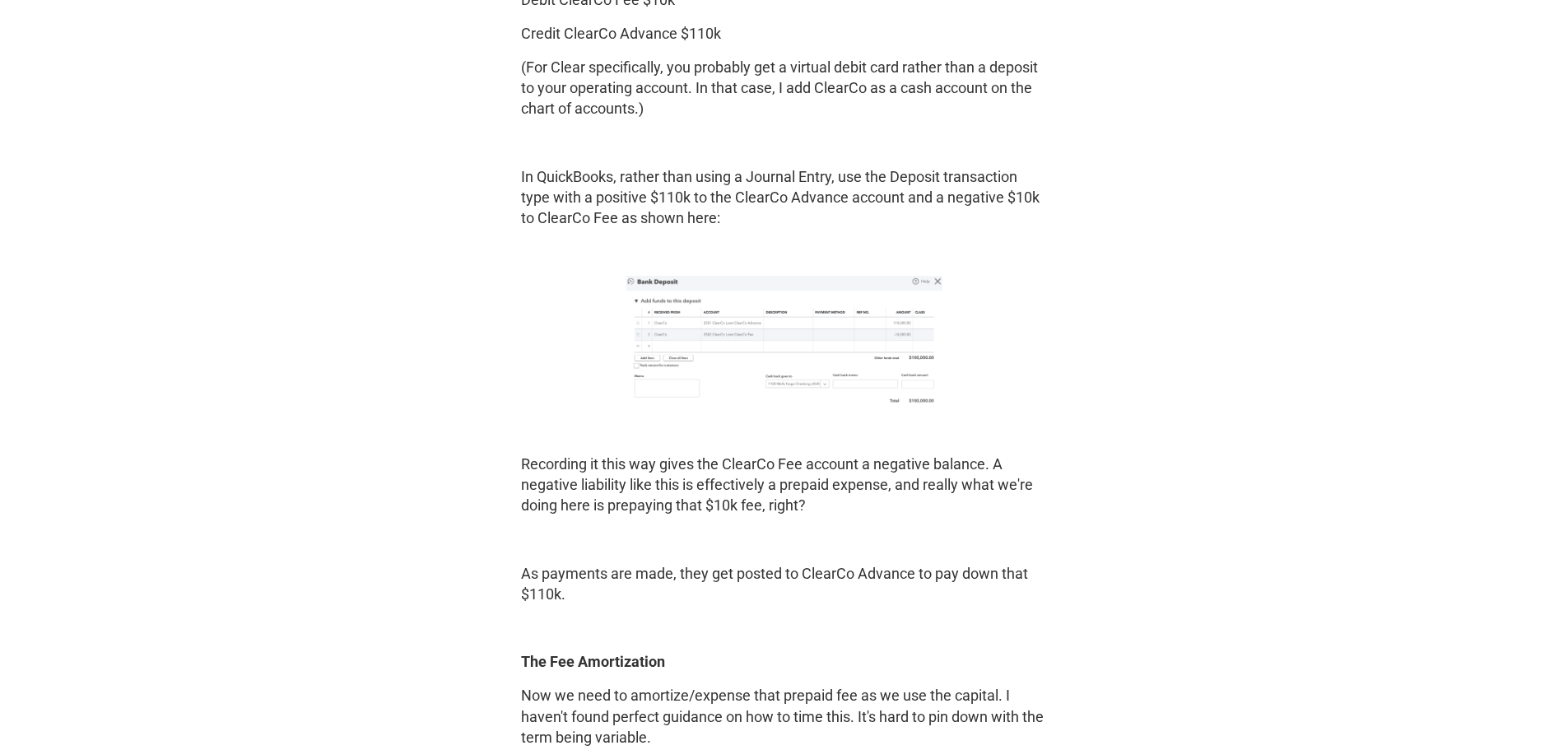
click at [779, 497] on p "Recording it this way gives the ClearCo Fee account a negative balance. A negat…" at bounding box center [784, 485] width 527 height 63
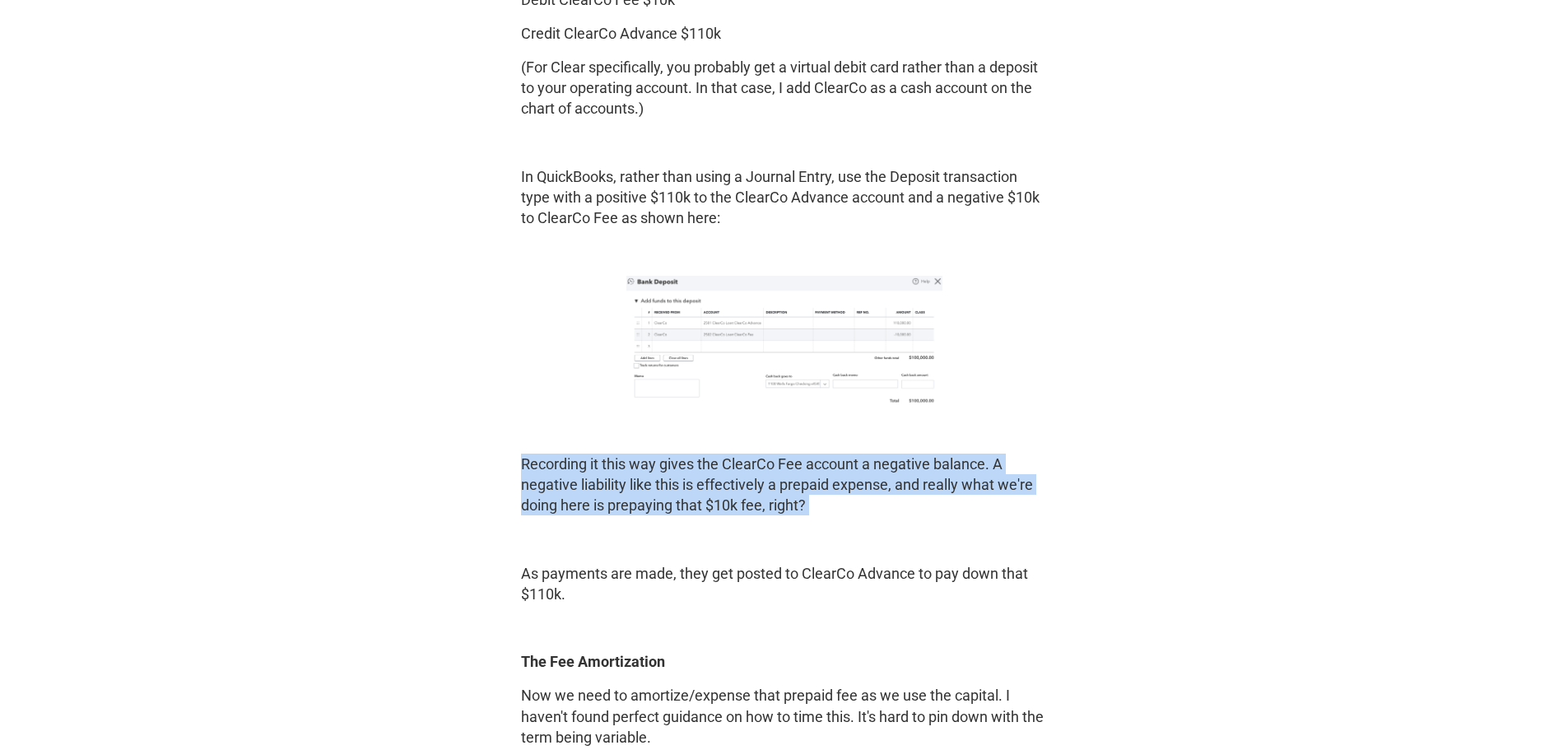
click at [779, 497] on p "Recording it this way gives the ClearCo Fee account a negative balance. A negat…" at bounding box center [784, 485] width 527 height 63
click at [804, 478] on p "Recording it this way gives the ClearCo Fee account a negative balance. A negat…" at bounding box center [784, 485] width 527 height 63
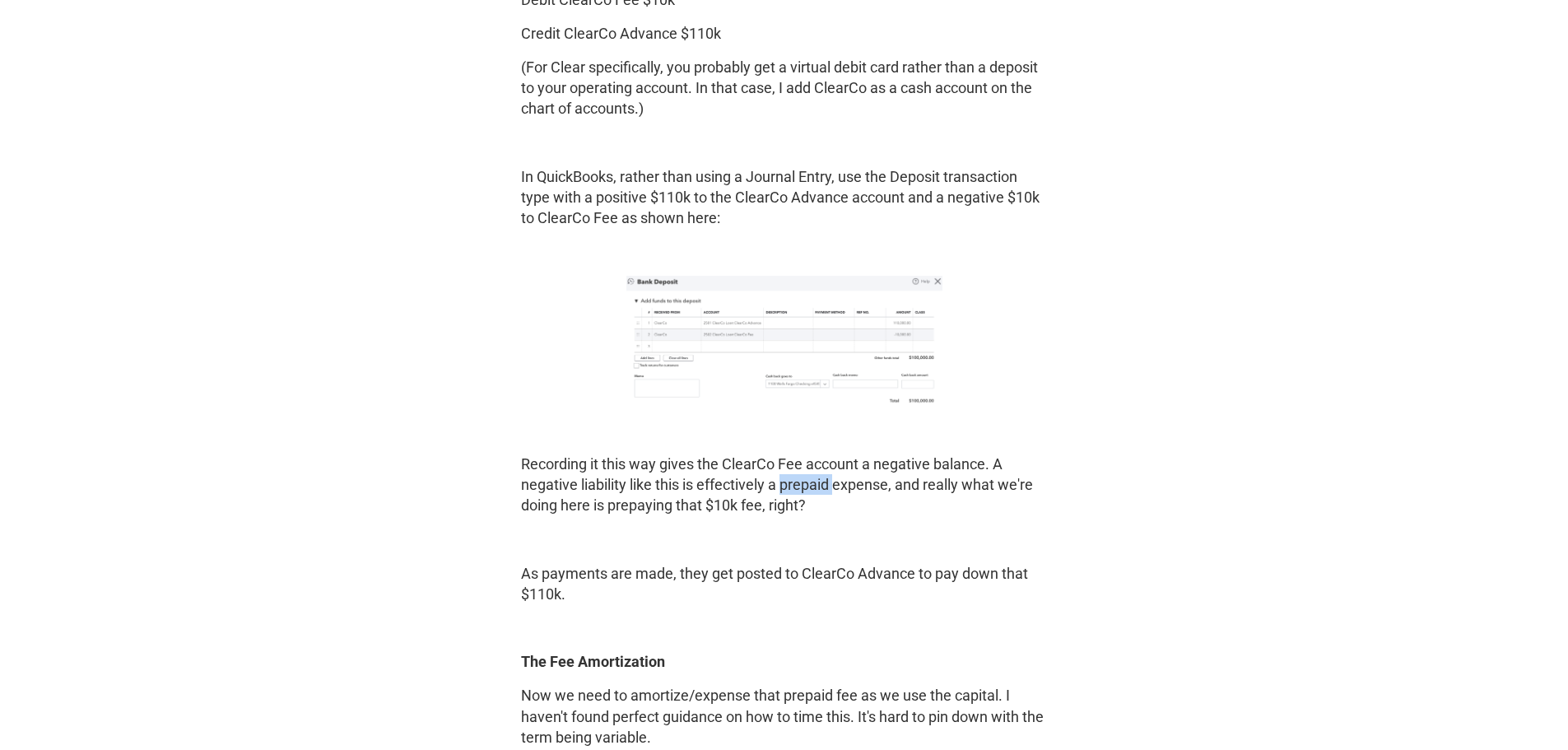
click at [804, 478] on p "Recording it this way gives the ClearCo Fee account a negative balance. A negat…" at bounding box center [784, 485] width 527 height 63
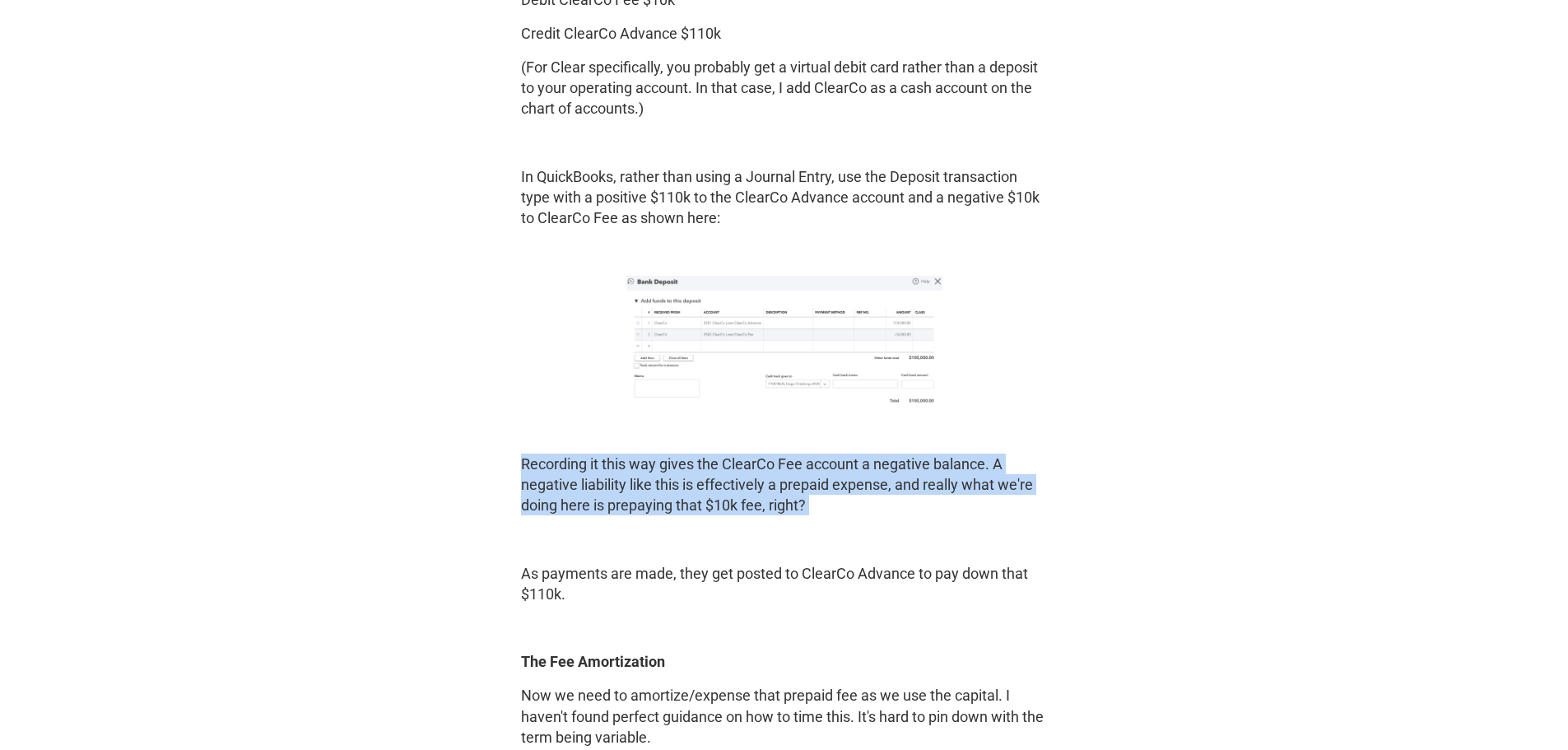
click at [804, 478] on p "Recording it this way gives the ClearCo Fee account a negative balance. A negat…" at bounding box center [784, 485] width 527 height 63
click at [727, 489] on p "Recording it this way gives the ClearCo Fee account a negative balance. A negat…" at bounding box center [784, 485] width 527 height 63
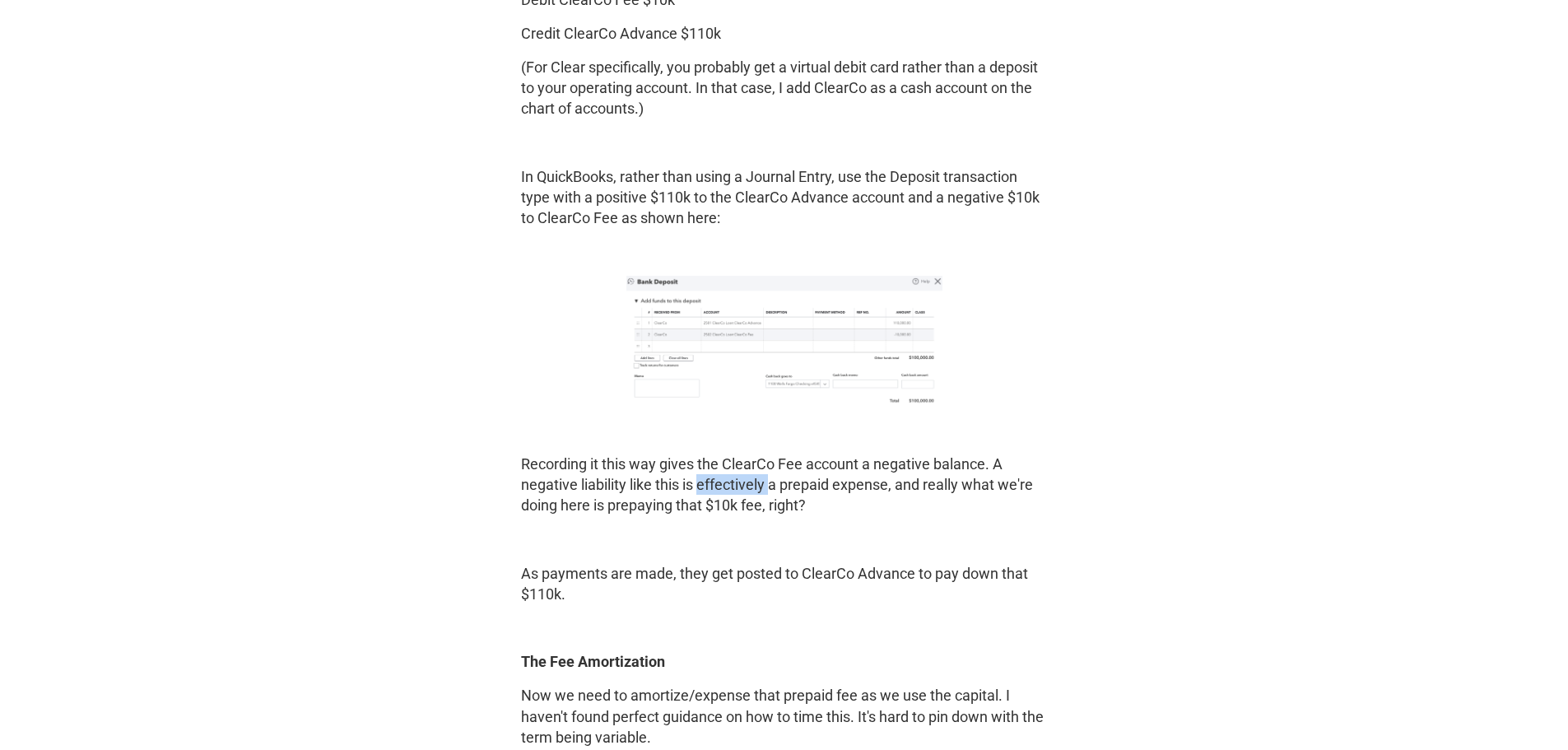
click at [727, 489] on p "Recording it this way gives the ClearCo Fee account a negative balance. A negat…" at bounding box center [784, 485] width 527 height 63
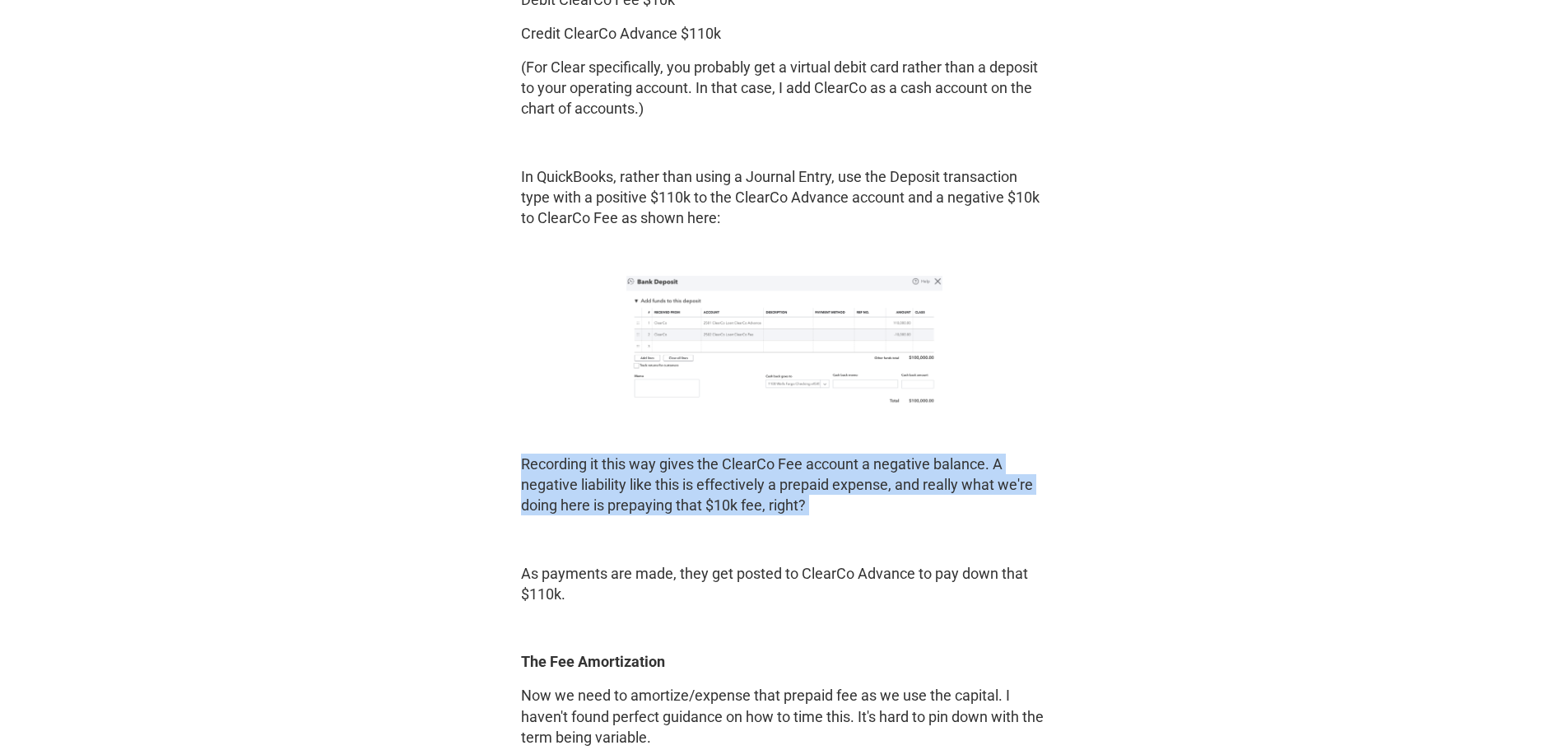
click at [727, 489] on p "Recording it this way gives the ClearCo Fee account a negative balance. A negat…" at bounding box center [784, 485] width 527 height 63
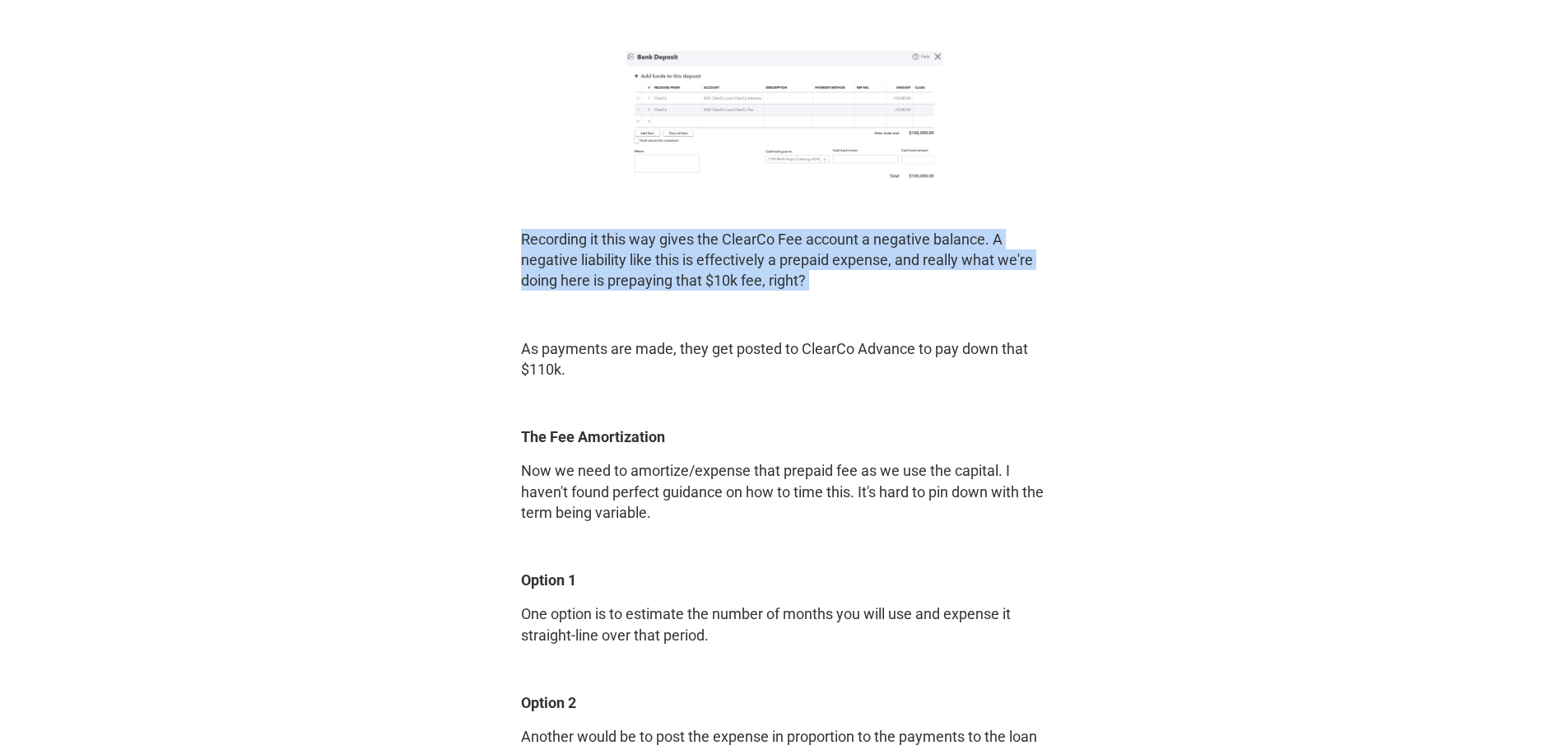
scroll to position [3047, 0]
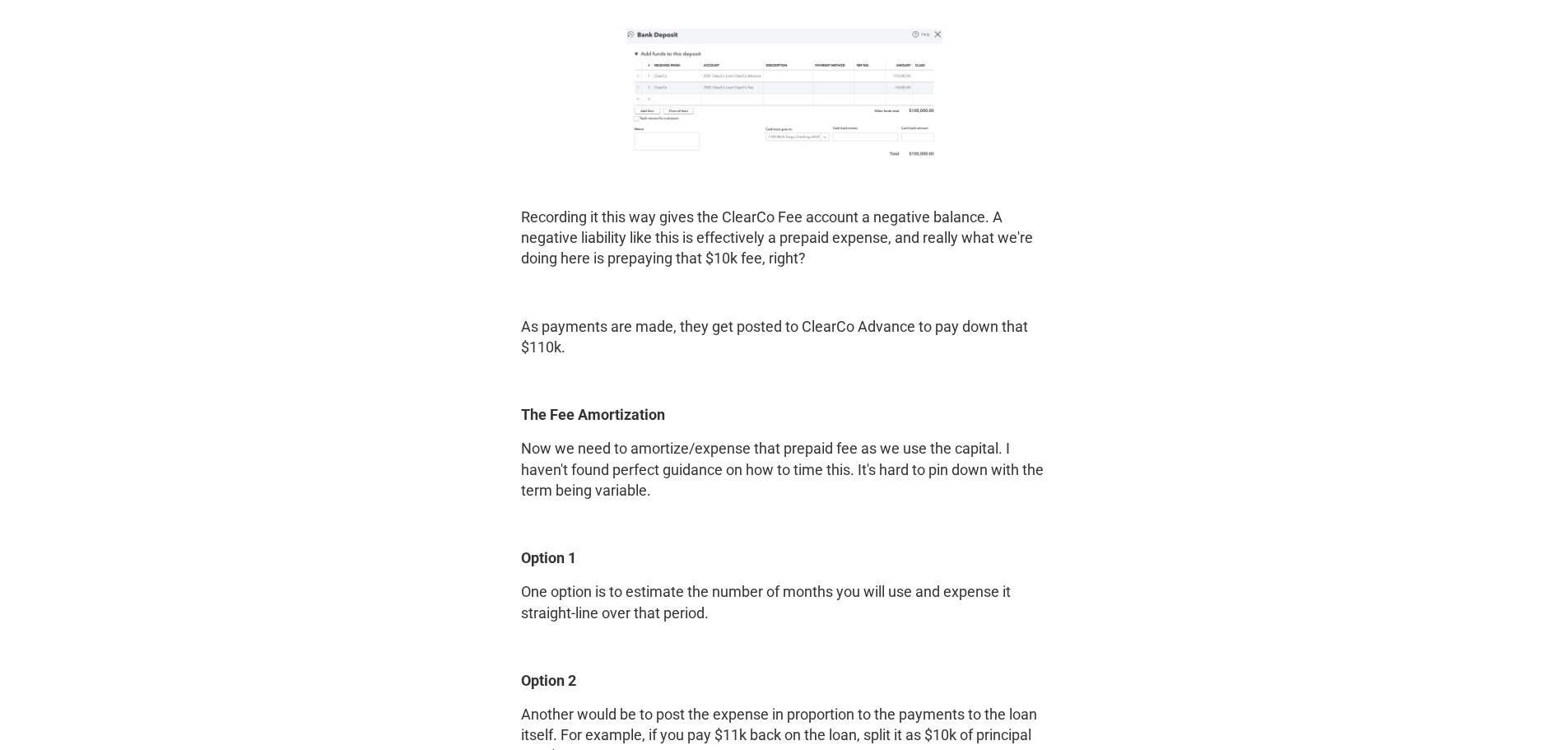
click at [606, 333] on p "As payments are made, they get posted to ClearCo Advance to pay down that $110k." at bounding box center [784, 336] width 527 height 41
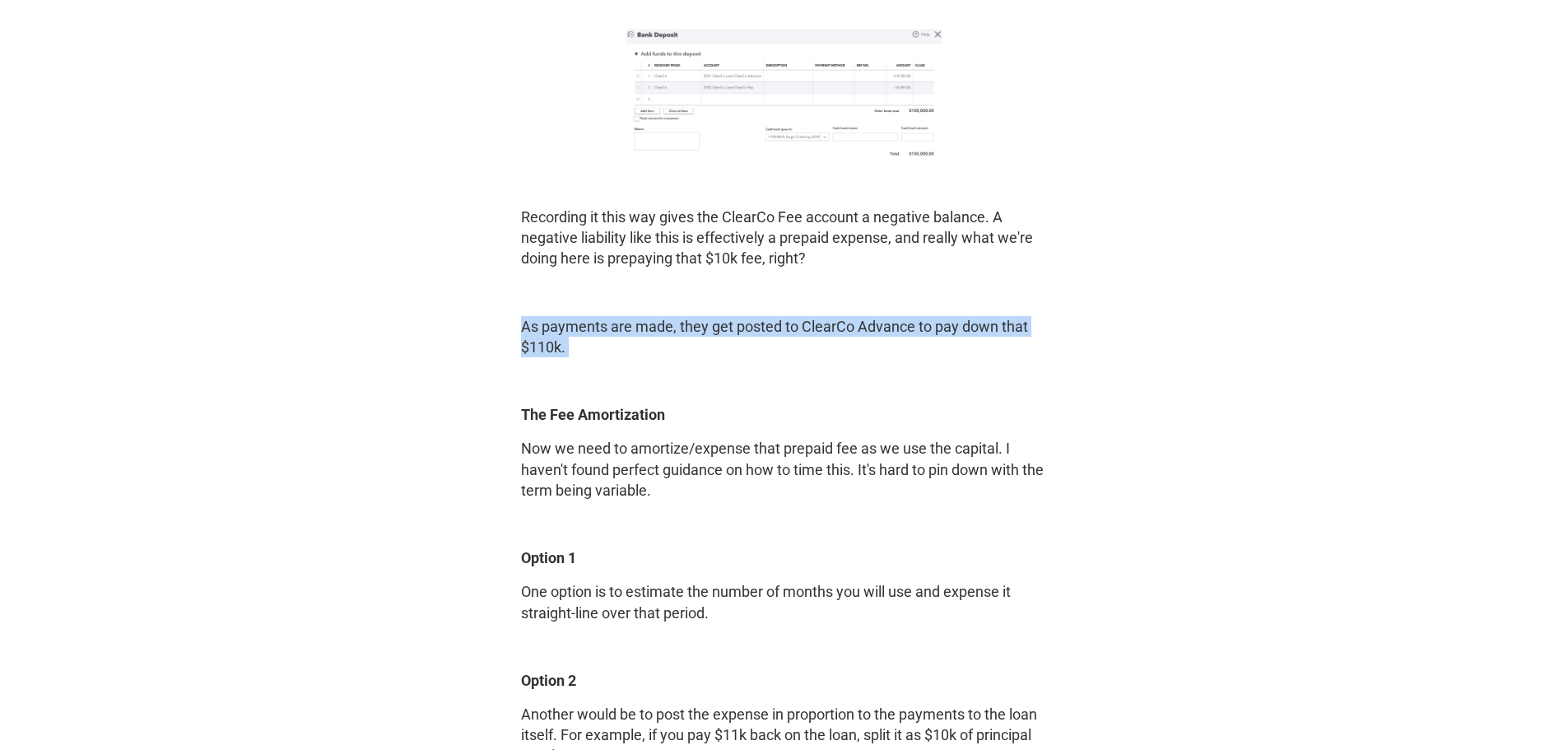
click at [606, 333] on p "As payments are made, they get posted to ClearCo Advance to pay down that $110k." at bounding box center [784, 336] width 527 height 41
click at [736, 328] on p "As payments are made, they get posted to ClearCo Advance to pay down that $110k." at bounding box center [784, 336] width 527 height 41
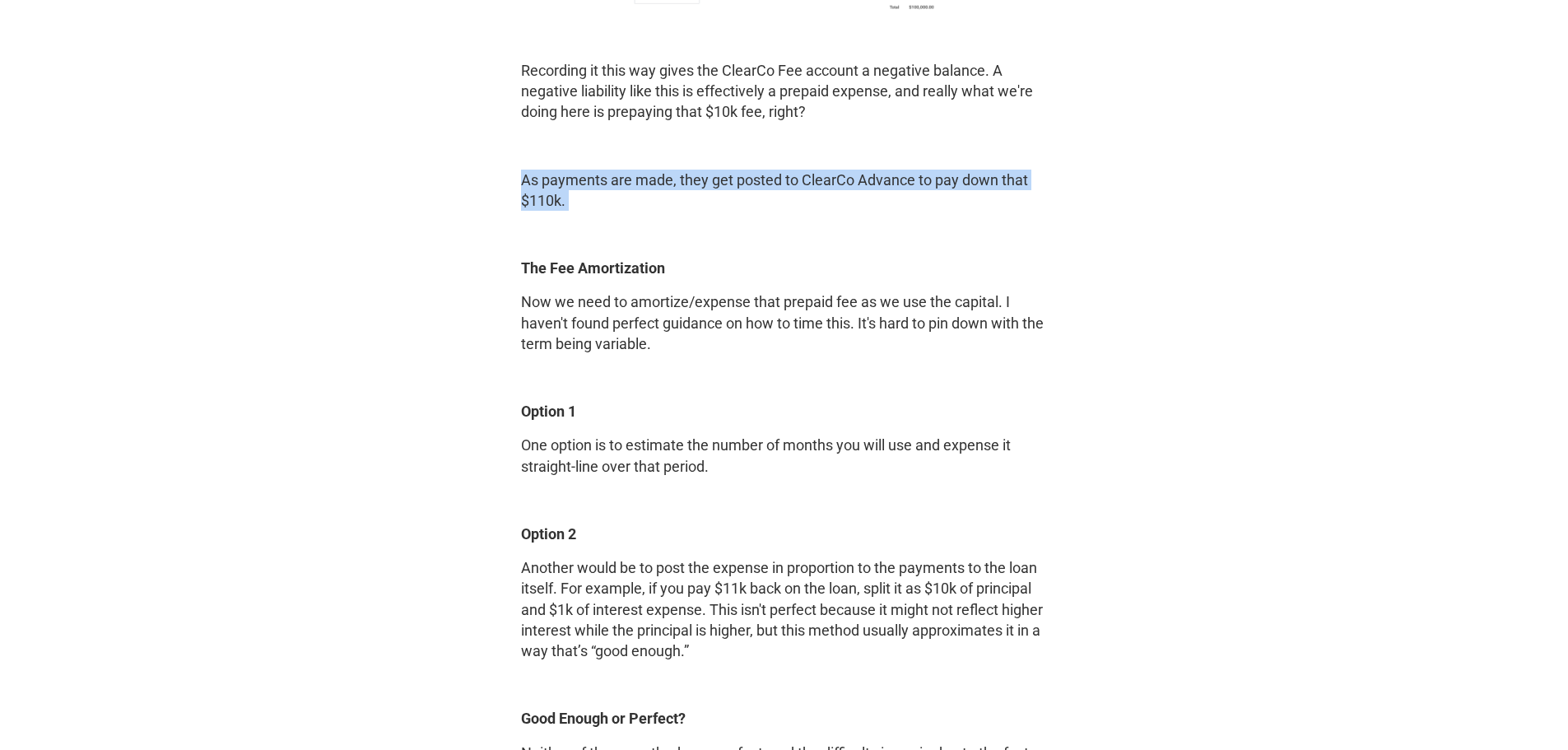
scroll to position [3211, 0]
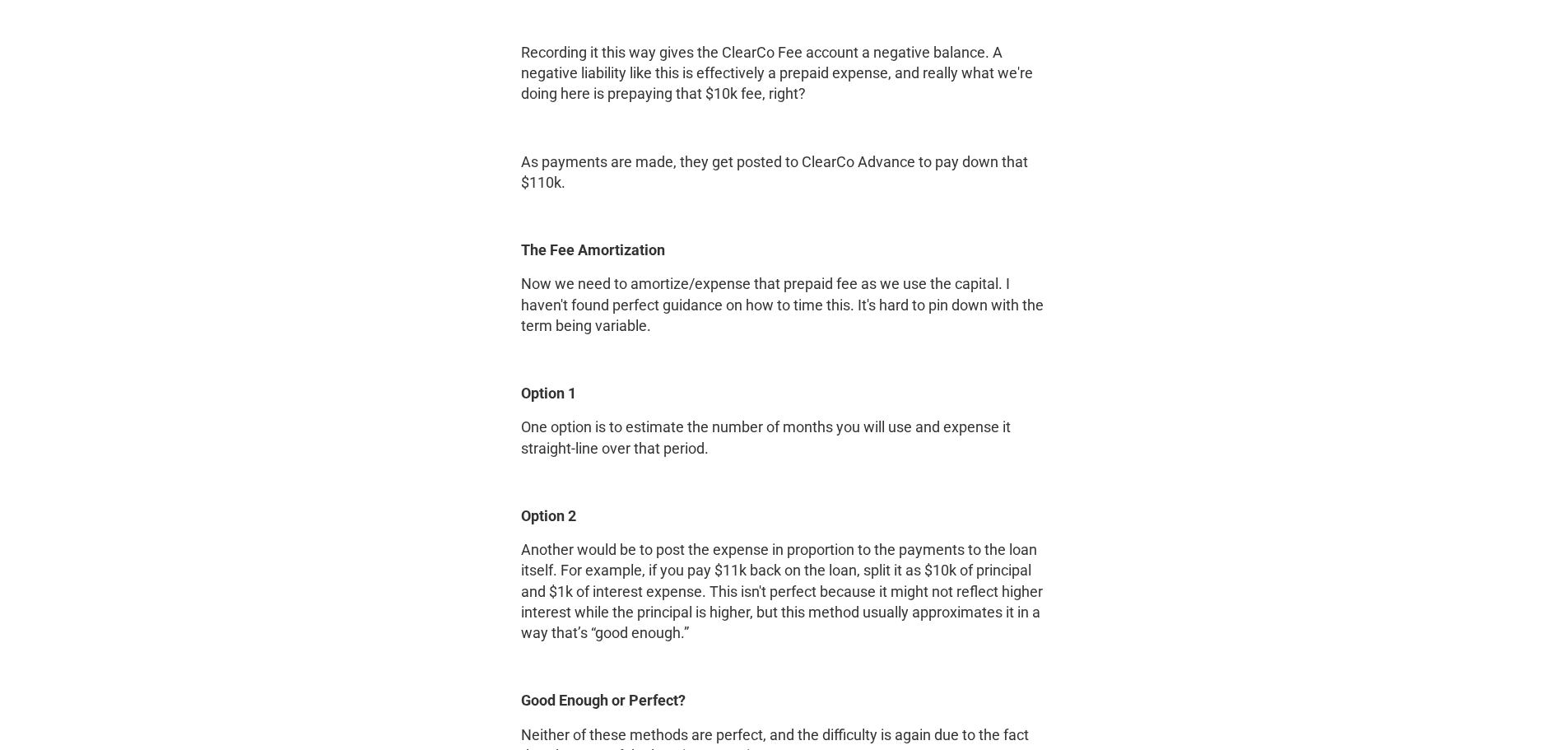
click at [737, 289] on p "Now we need to amortize/expense that prepaid fee as we use the capital. I haven…" at bounding box center [784, 305] width 527 height 63
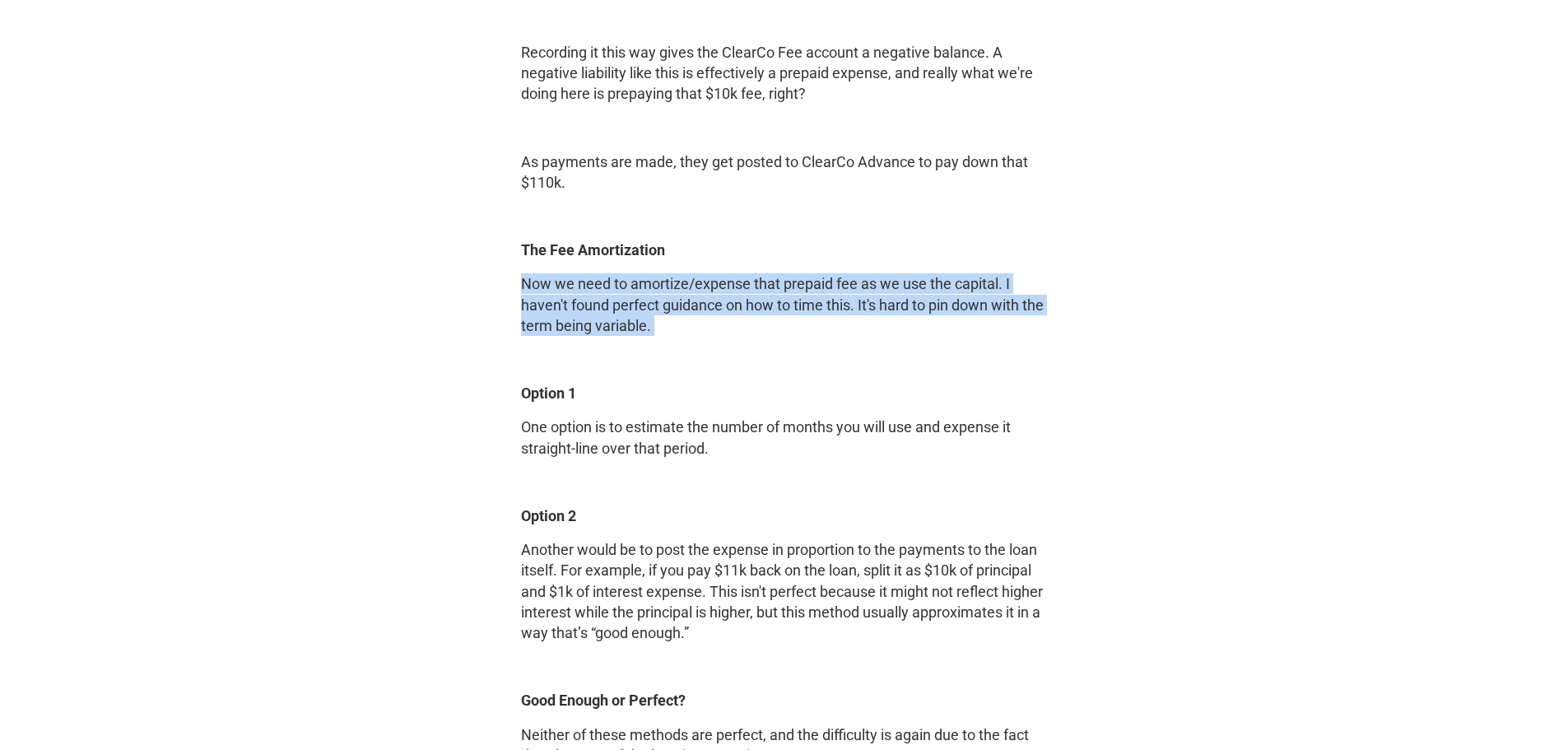
click at [740, 289] on p "Now we need to amortize/expense that prepaid fee as we use the capital. I haven…" at bounding box center [784, 305] width 527 height 63
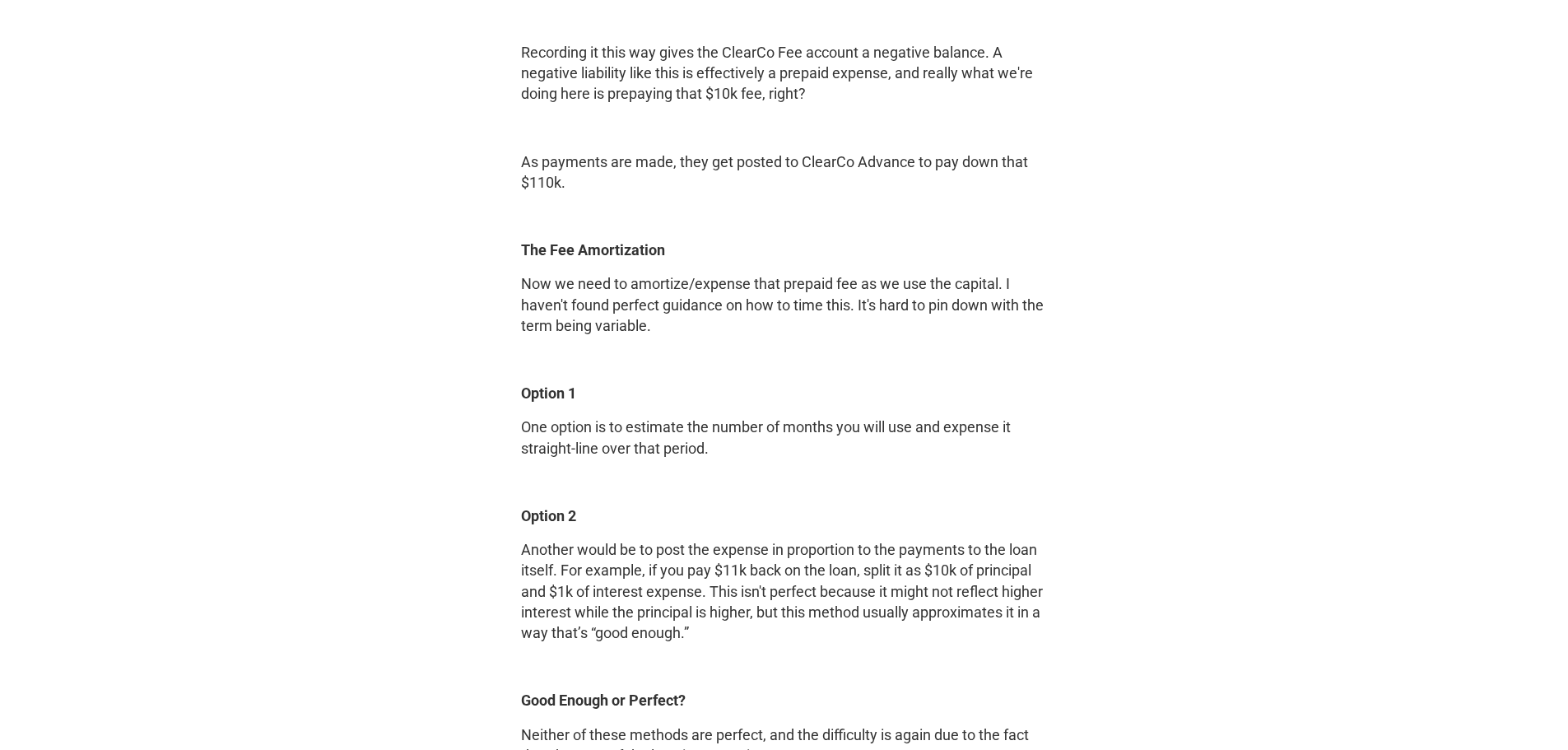
click at [662, 596] on p "Another would be to post the expense in proportion to the payments to the loan …" at bounding box center [784, 591] width 527 height 104
click at [661, 596] on p "Another would be to post the expense in proportion to the payments to the loan …" at bounding box center [784, 591] width 527 height 104
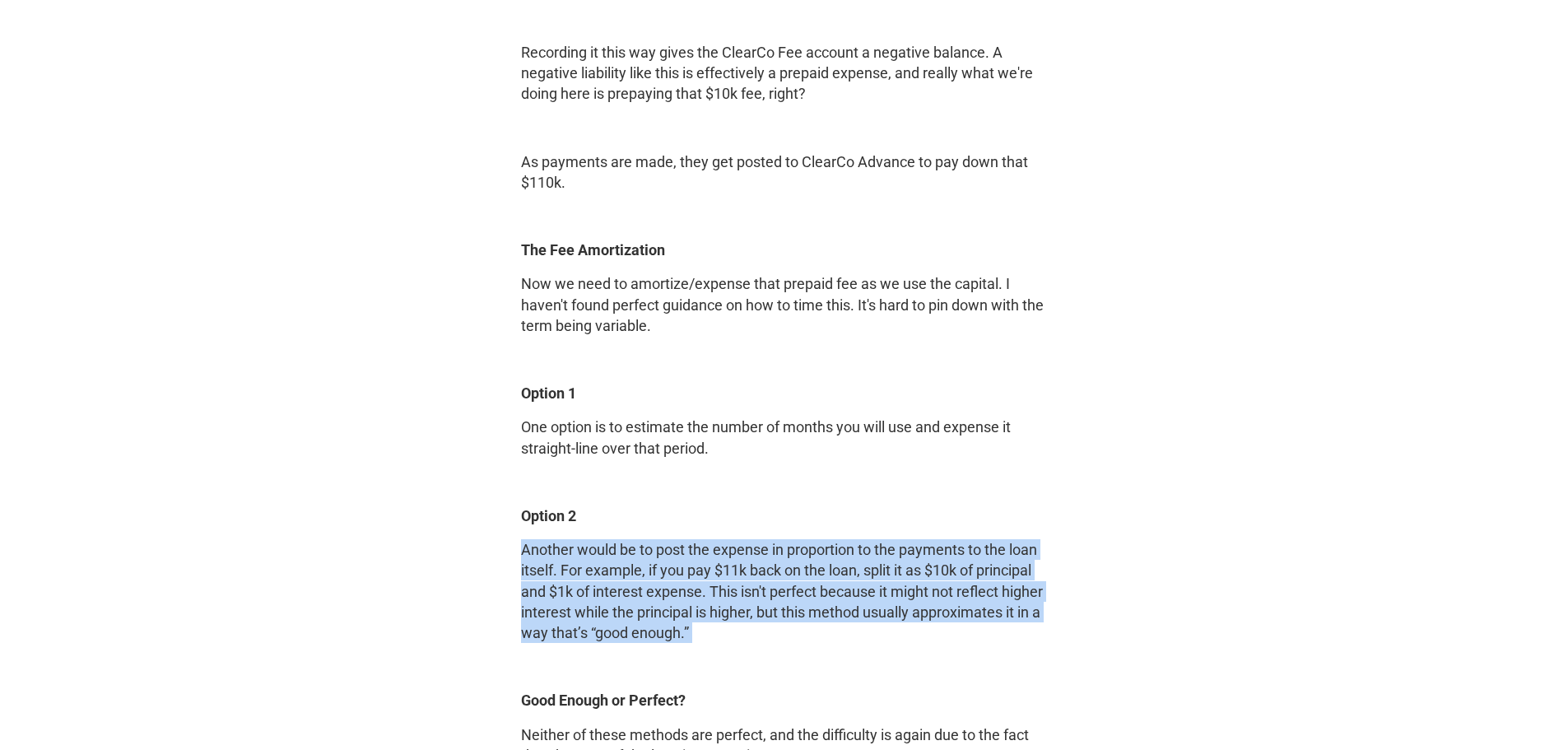
click at [661, 595] on p "Another would be to post the expense in proportion to the payments to the loan …" at bounding box center [784, 591] width 527 height 104
click at [658, 549] on p "Another would be to post the expense in proportion to the payments to the loan …" at bounding box center [784, 591] width 527 height 104
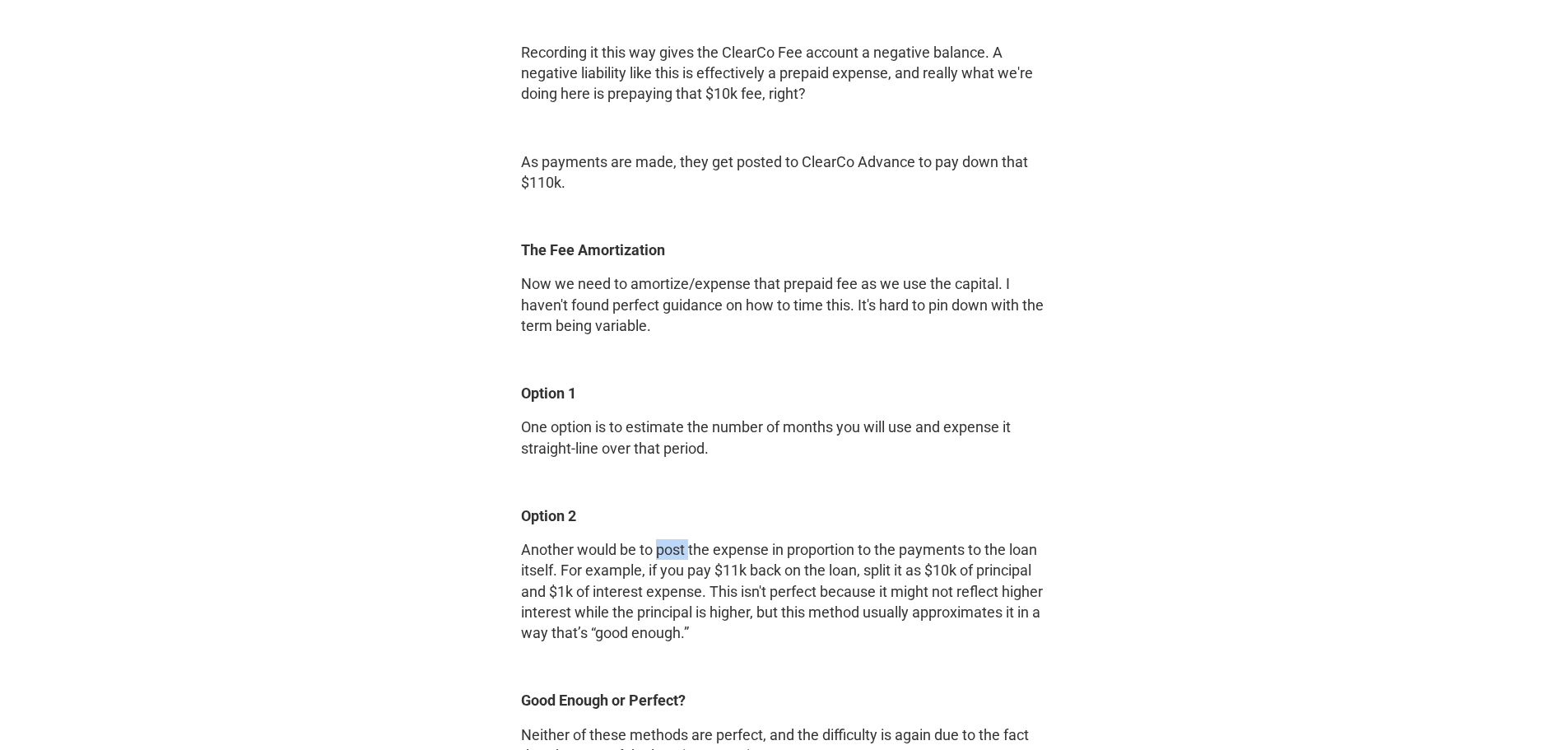
click at [658, 549] on p "Another would be to post the expense in proportion to the payments to the loan …" at bounding box center [784, 591] width 527 height 104
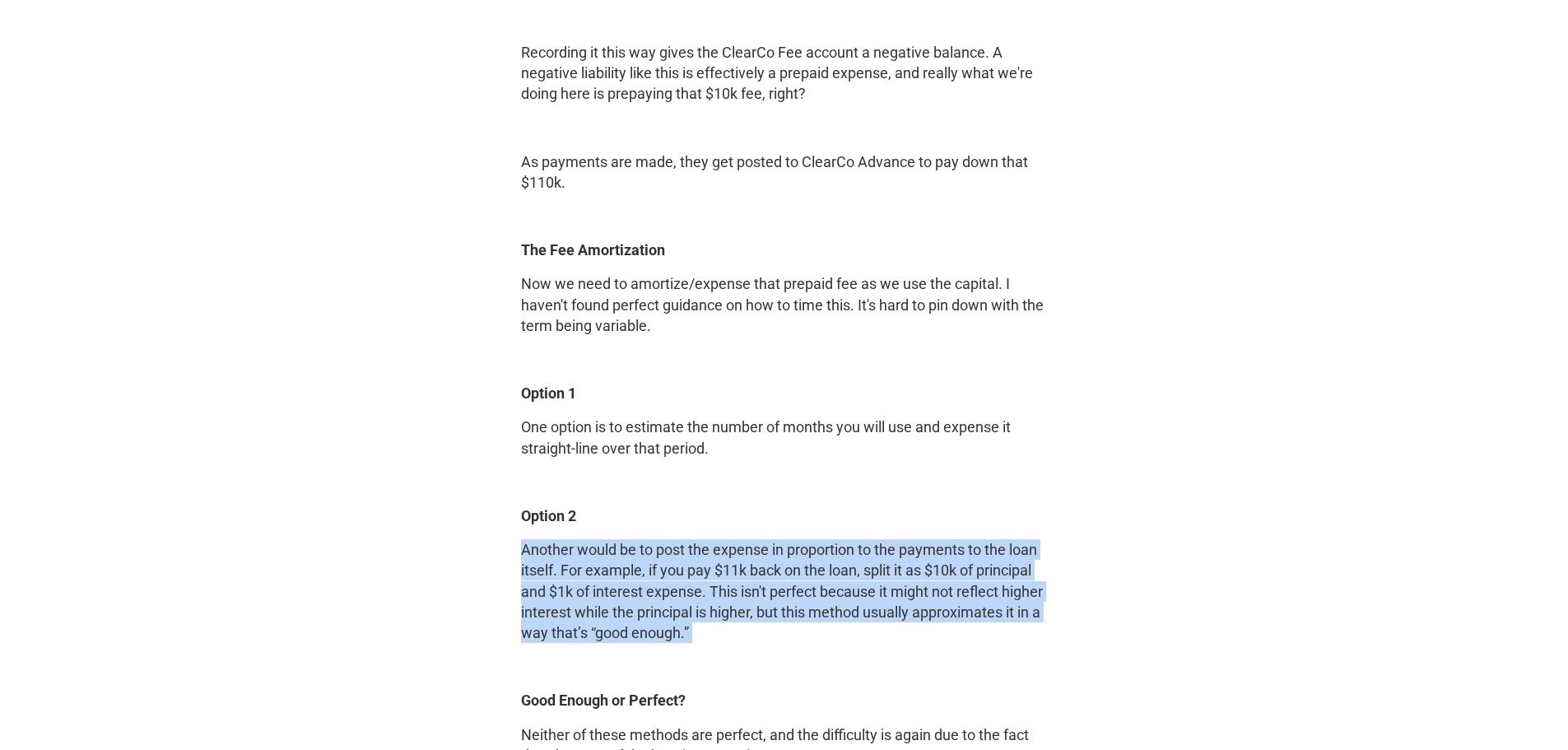
click at [658, 549] on p "Another would be to post the expense in proportion to the payments to the loan …" at bounding box center [784, 591] width 527 height 104
click at [690, 594] on p "Another would be to post the expense in proportion to the payments to the loan …" at bounding box center [784, 591] width 527 height 104
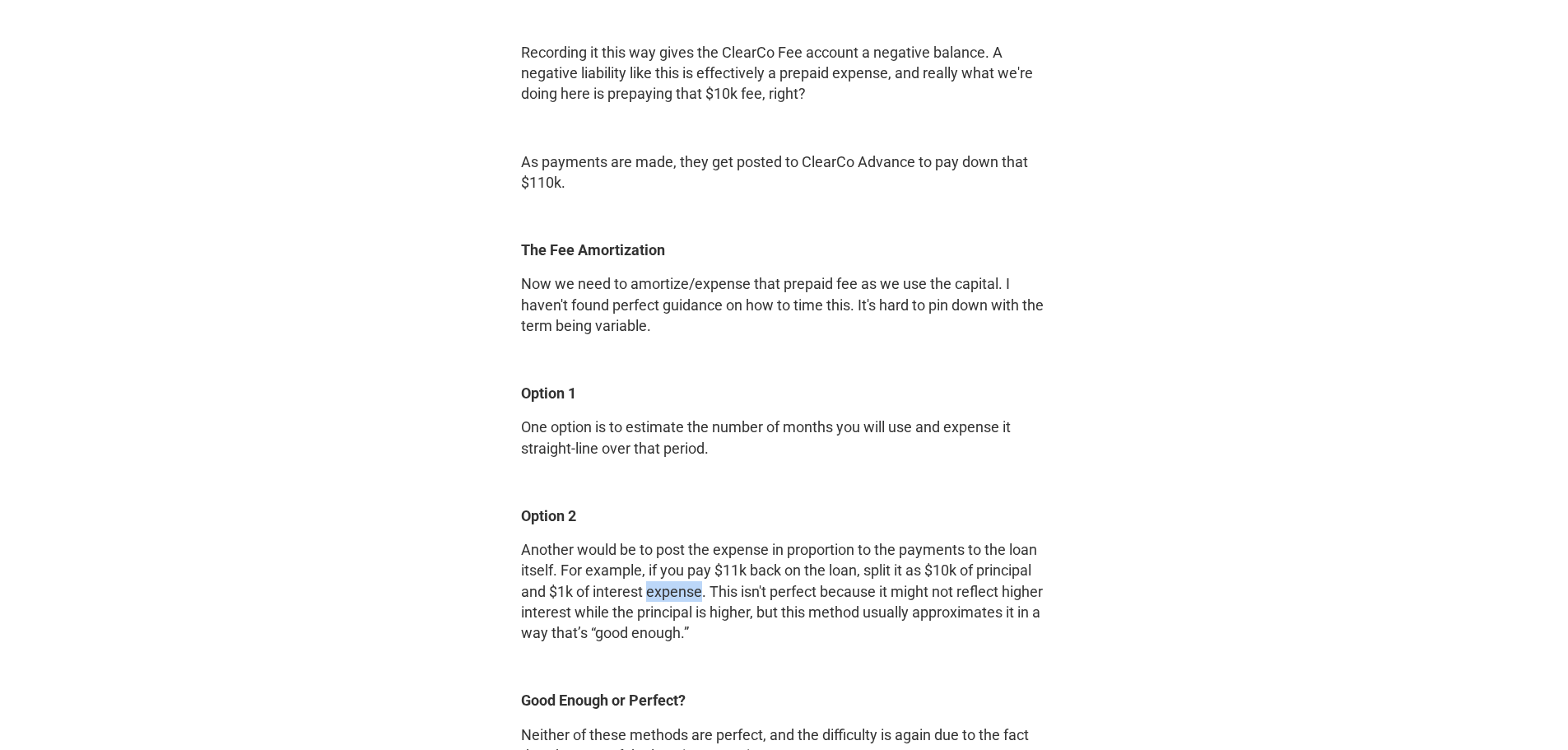
click at [690, 594] on p "Another would be to post the expense in proportion to the payments to the loan …" at bounding box center [784, 591] width 527 height 104
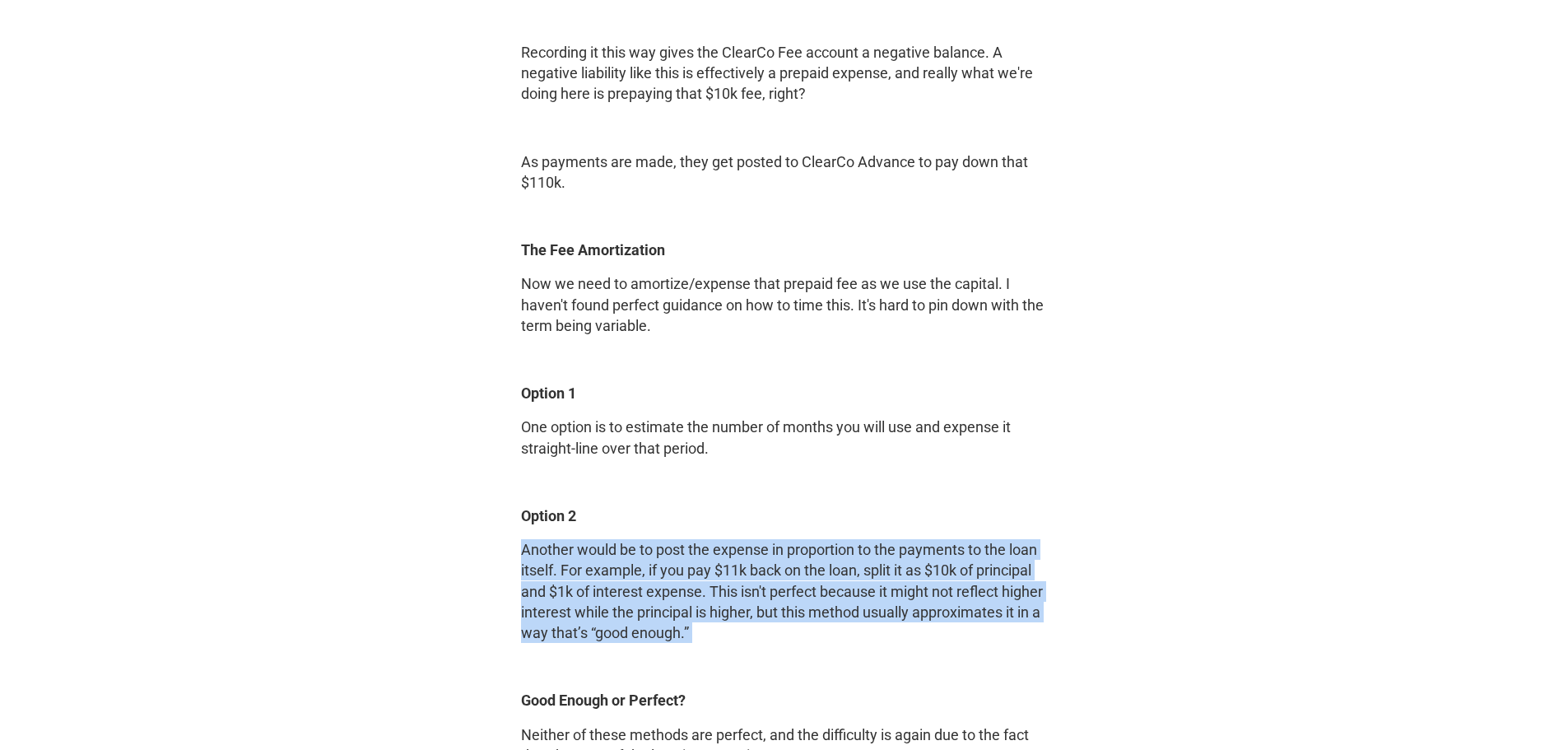
click at [690, 594] on p "Another would be to post the expense in proportion to the payments to the loan …" at bounding box center [784, 591] width 527 height 104
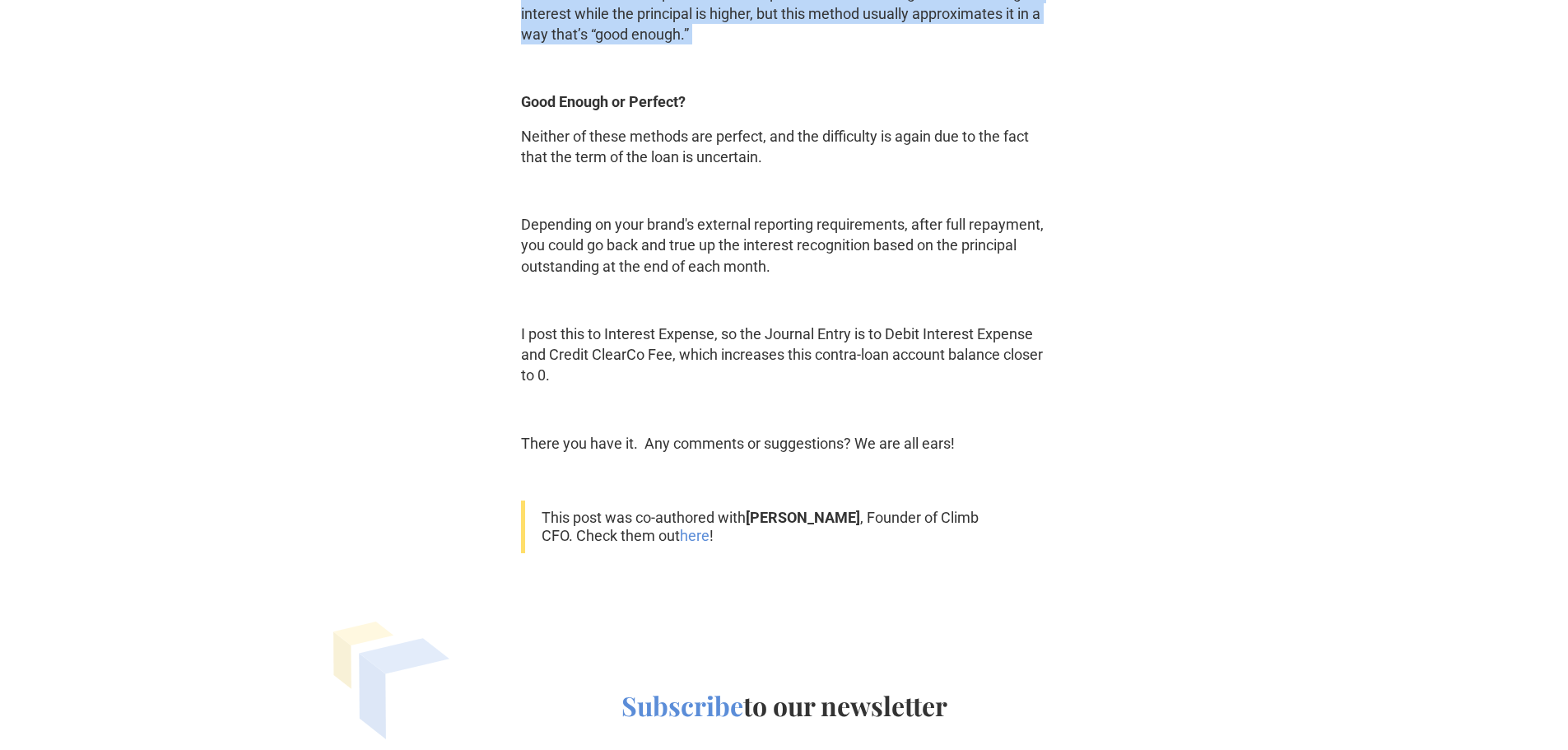
scroll to position [3870, 0]
